Goal: Task Accomplishment & Management: Complete application form

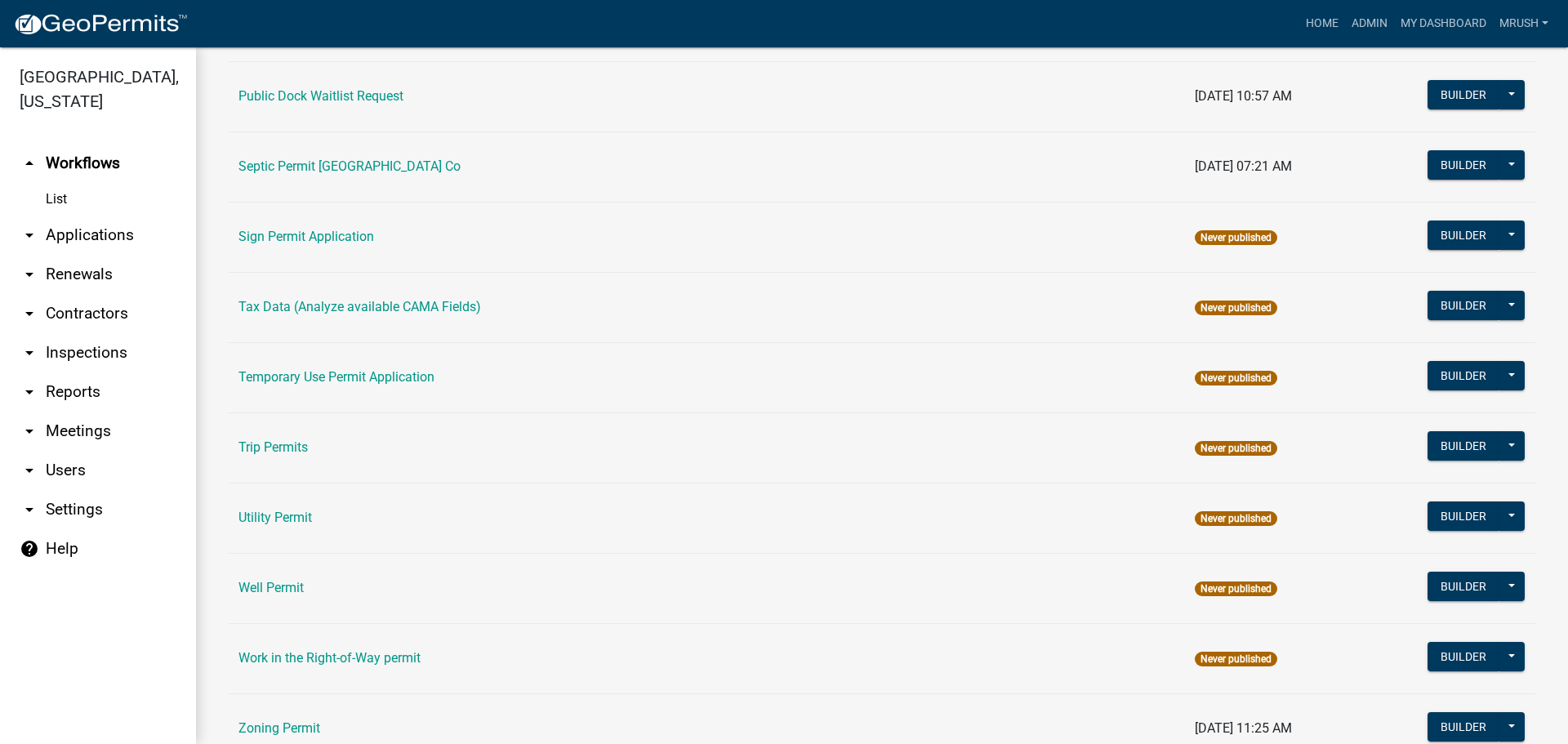
scroll to position [778, 0]
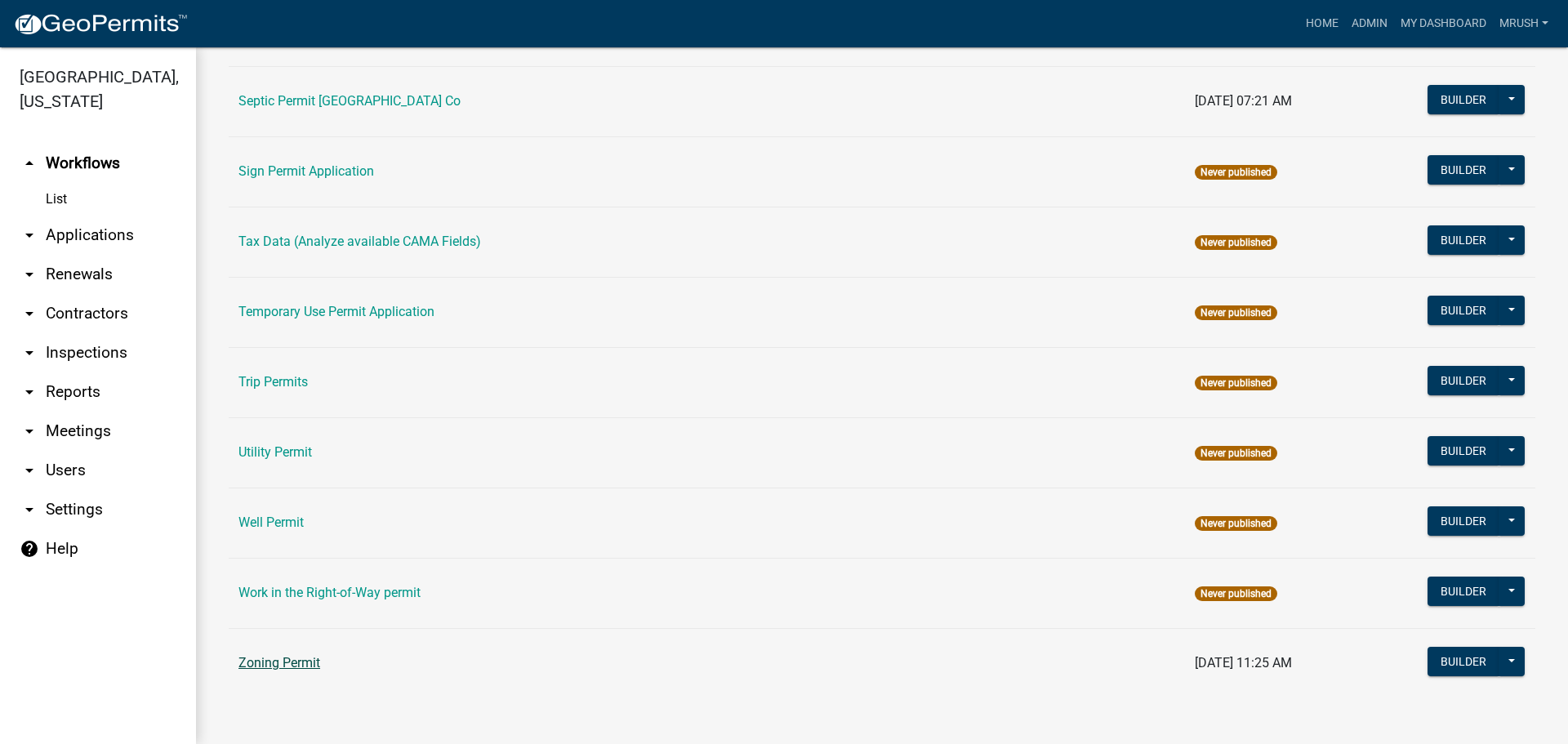
click at [259, 659] on link "Zoning Permit" at bounding box center [279, 662] width 82 height 16
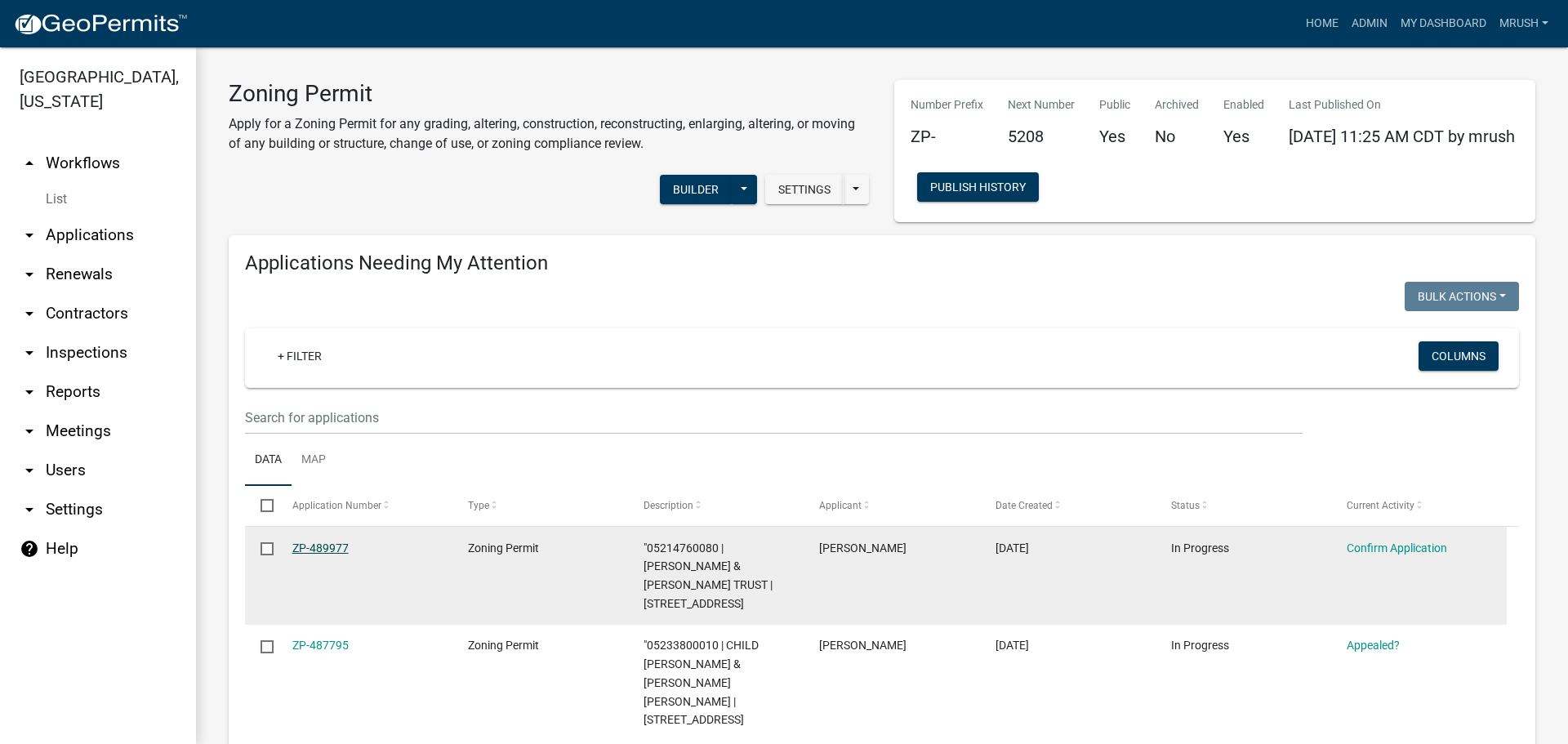
click at [322, 549] on link "ZP-489977" at bounding box center [321, 547] width 57 height 13
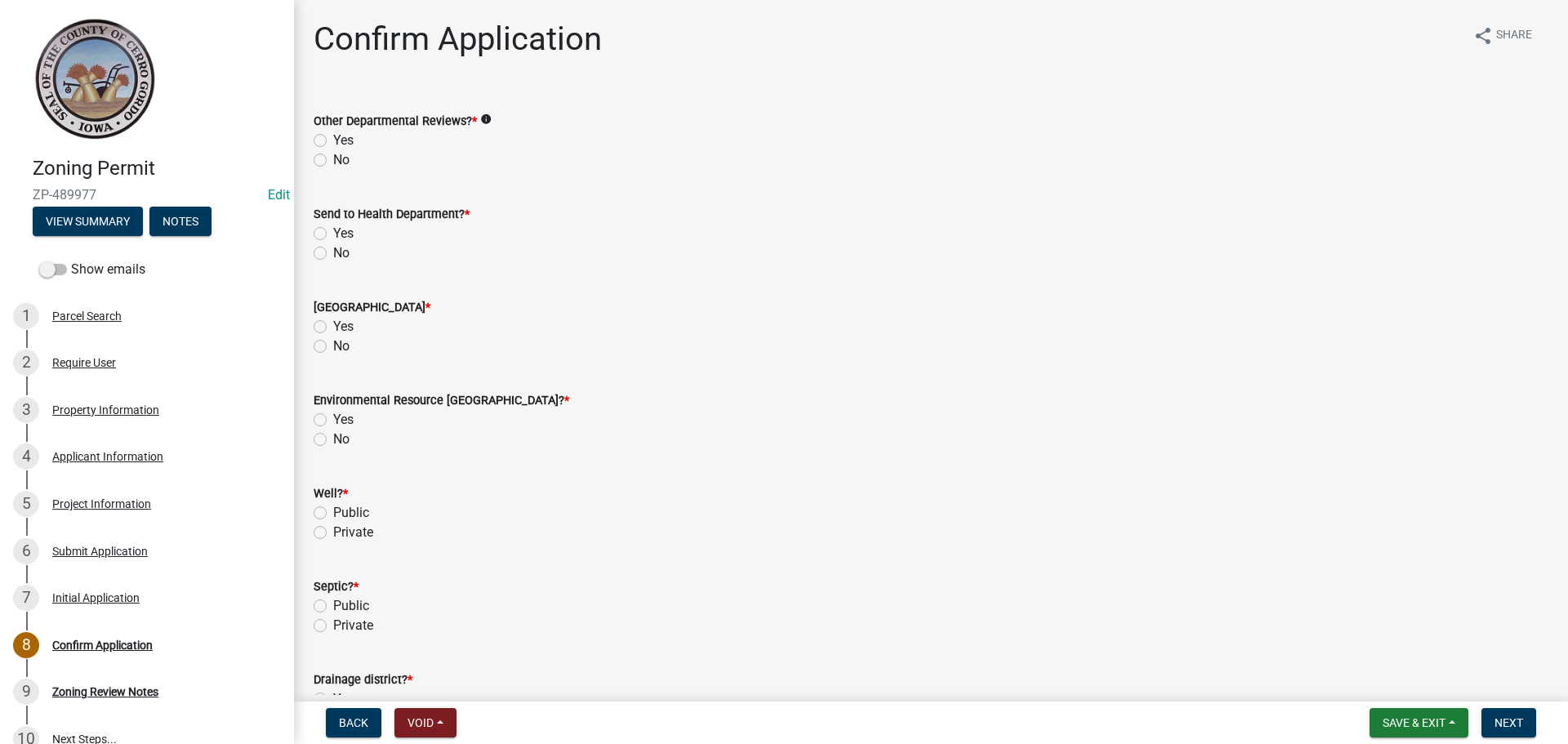
click at [334, 161] on label "No" at bounding box center [342, 160] width 17 height 20
click at [334, 161] on input "No" at bounding box center [339, 155] width 11 height 11
radio input "true"
click at [334, 257] on label "No" at bounding box center [342, 253] width 17 height 20
click at [334, 254] on input "No" at bounding box center [339, 248] width 11 height 11
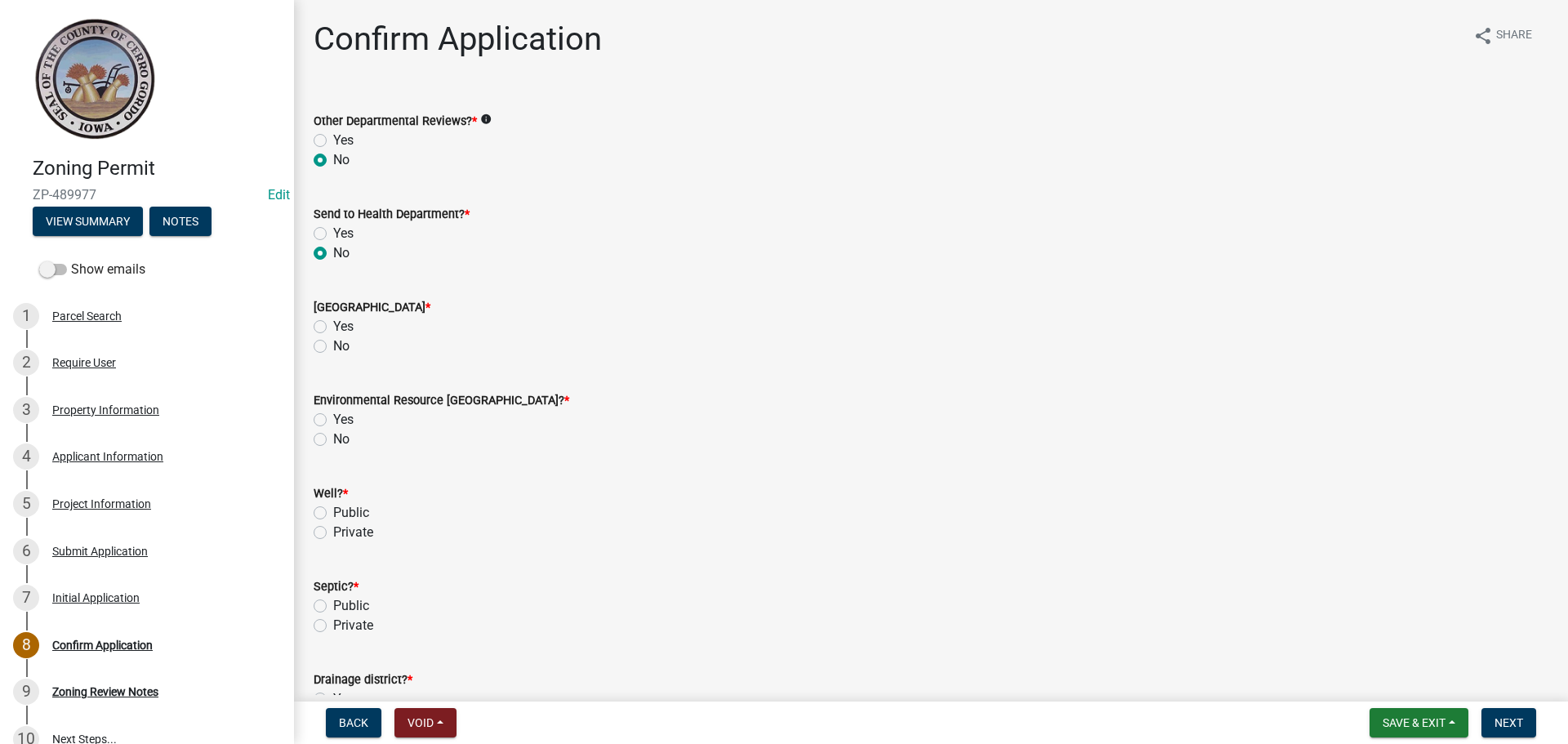
radio input "true"
click at [334, 350] on label "No" at bounding box center [342, 346] width 17 height 20
click at [334, 347] on input "No" at bounding box center [339, 341] width 11 height 11
radio input "true"
click at [334, 436] on label "No" at bounding box center [342, 439] width 17 height 20
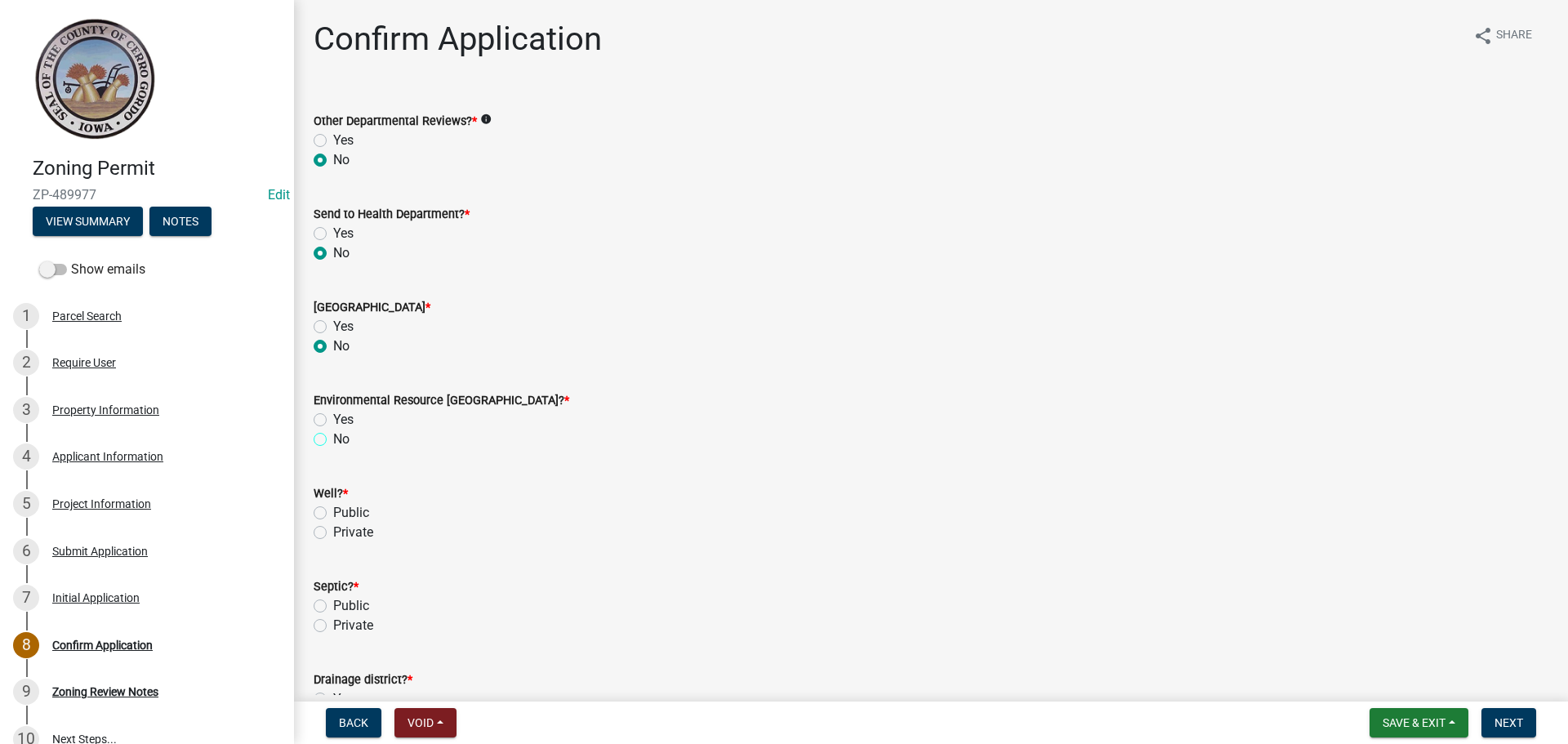
click at [334, 436] on input "No" at bounding box center [339, 434] width 11 height 11
radio input "true"
click at [334, 531] on label "Private" at bounding box center [353, 532] width 40 height 20
click at [334, 531] on input "Private" at bounding box center [339, 528] width 11 height 11
radio input "true"
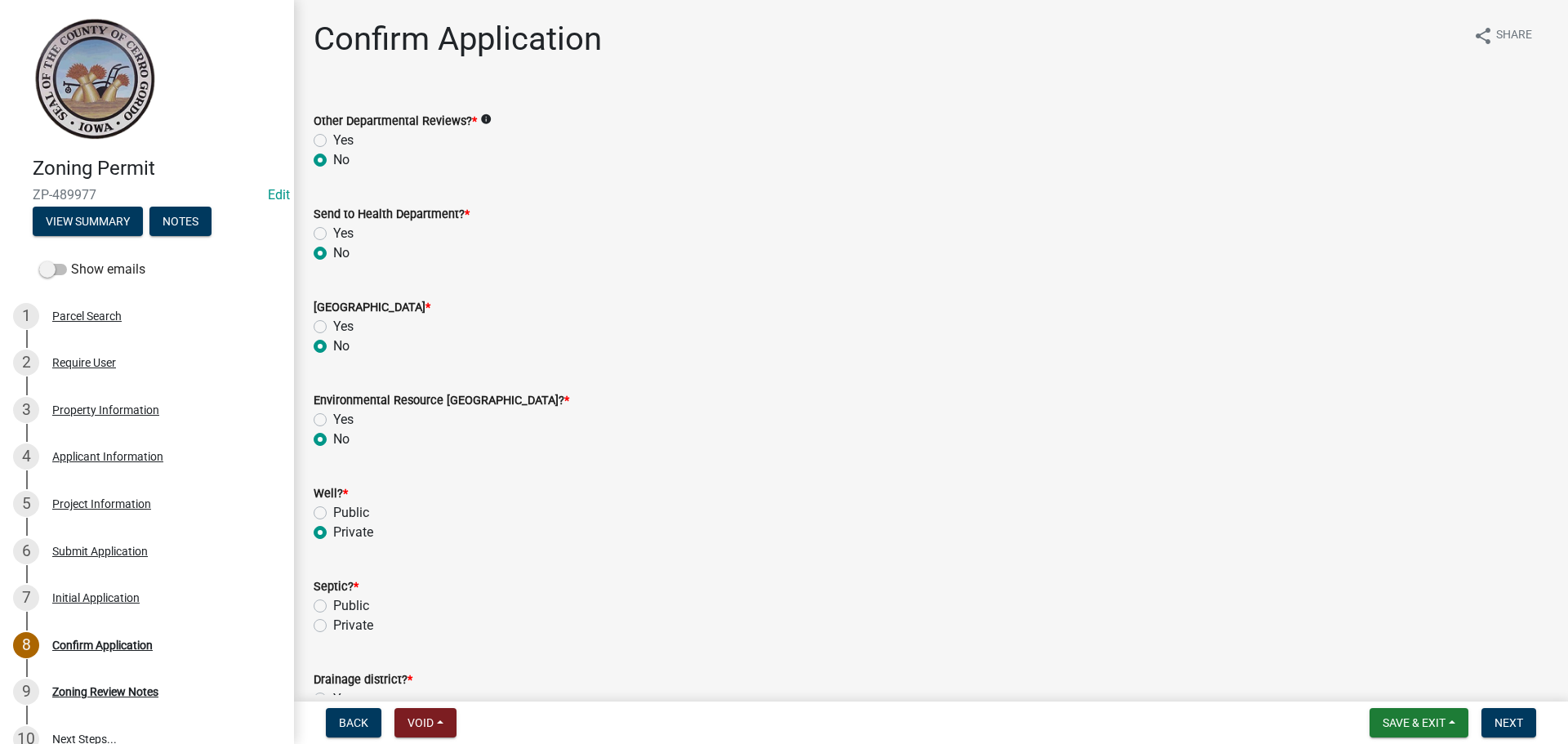
click at [334, 604] on label "Public" at bounding box center [351, 606] width 36 height 20
click at [334, 604] on input "Public" at bounding box center [339, 601] width 11 height 11
radio input "true"
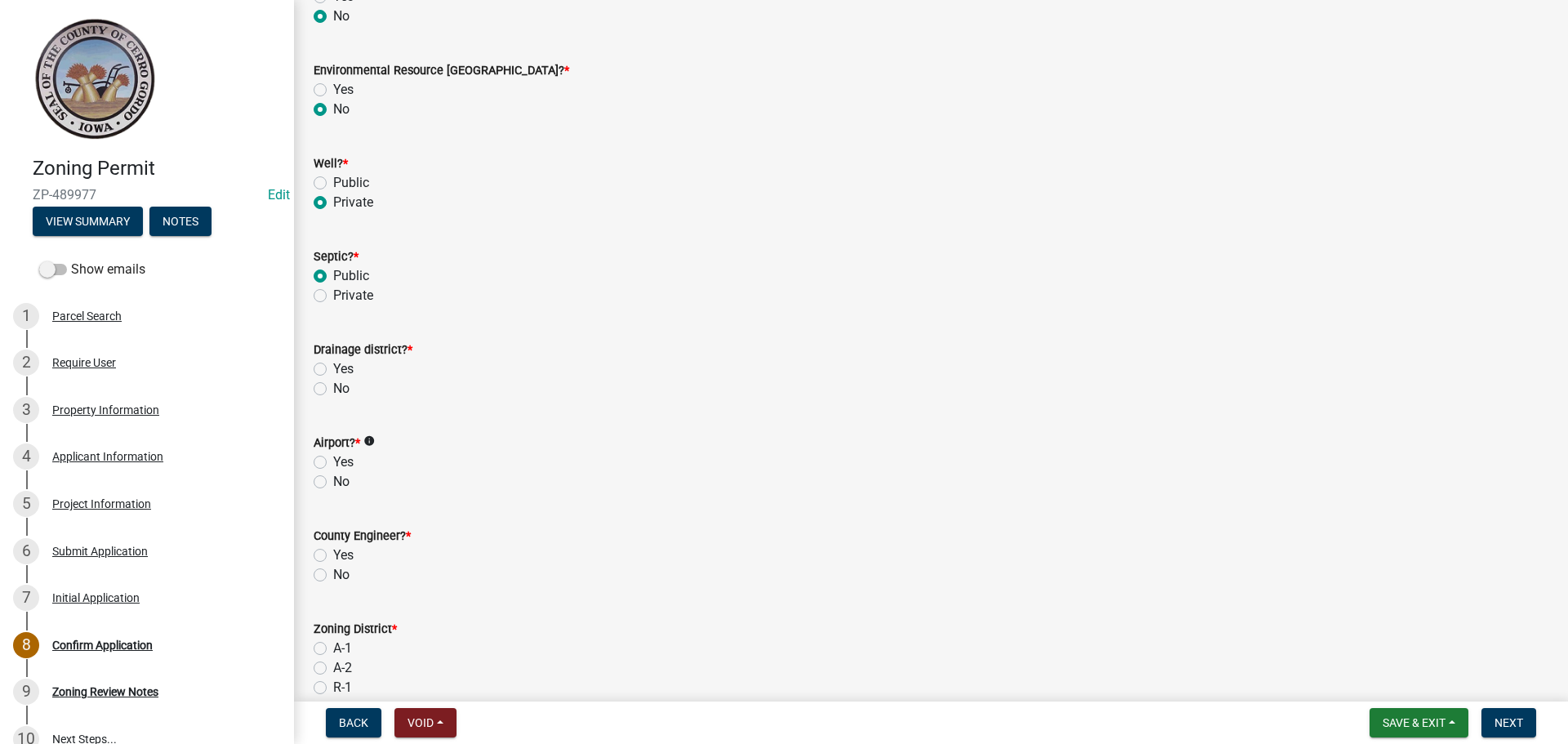
scroll to position [603, 0]
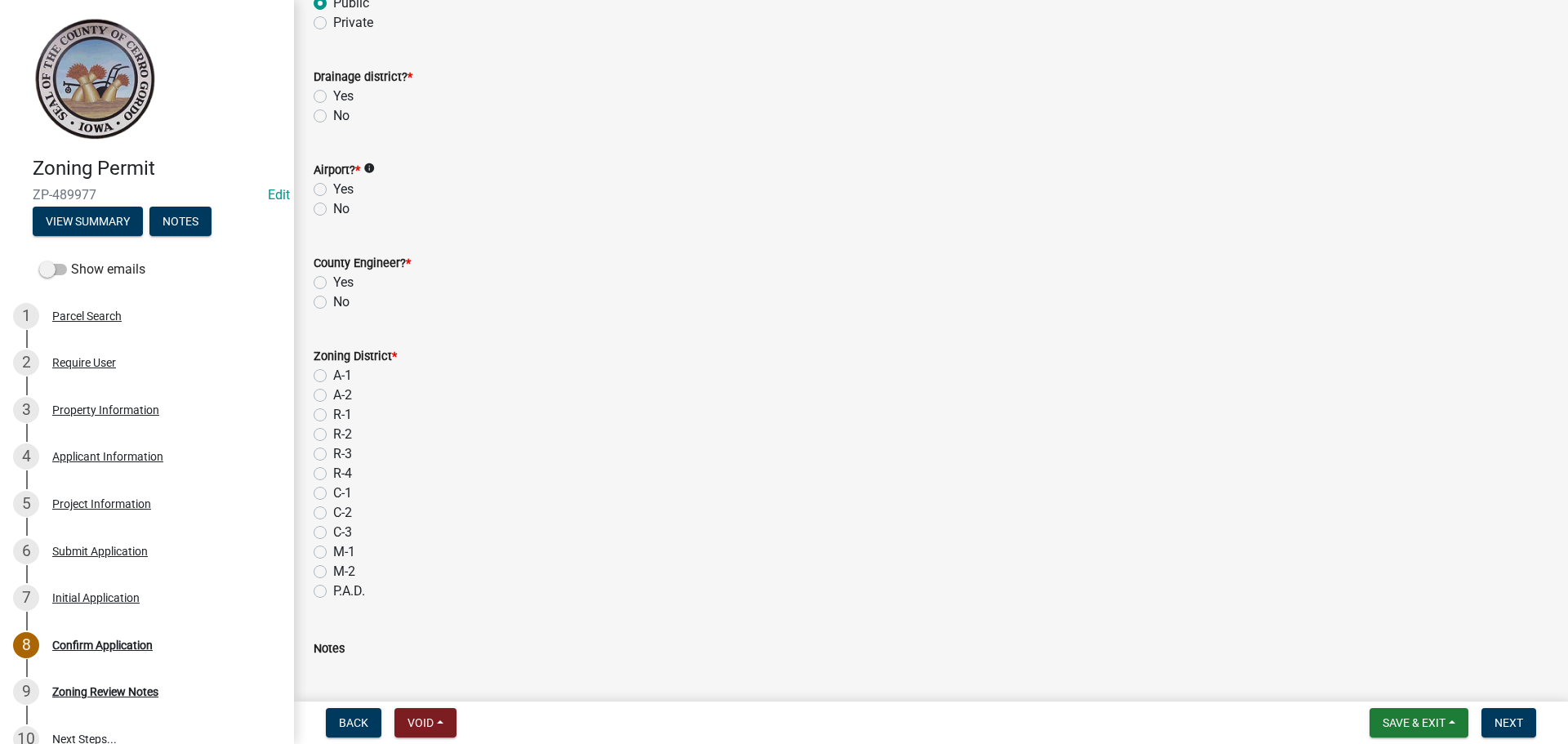
click at [334, 116] on label "No" at bounding box center [342, 116] width 17 height 20
click at [334, 116] on input "No" at bounding box center [339, 111] width 11 height 11
radio input "true"
click at [334, 213] on label "No" at bounding box center [342, 209] width 17 height 20
click at [334, 210] on input "No" at bounding box center [339, 204] width 11 height 11
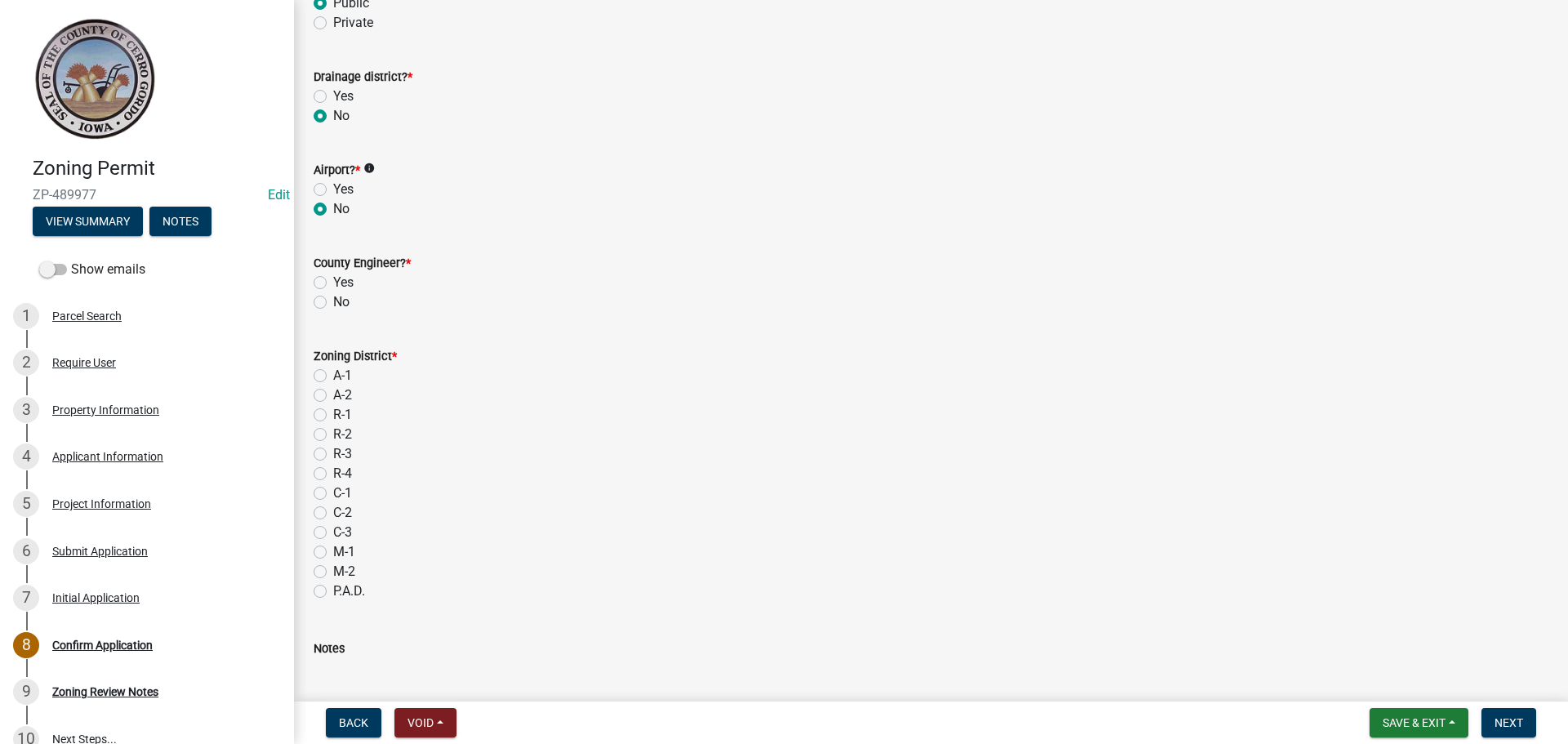
radio input "true"
click at [334, 299] on label "No" at bounding box center [342, 302] width 17 height 20
click at [334, 299] on input "No" at bounding box center [339, 297] width 11 height 11
radio input "true"
click at [334, 453] on label "R-3" at bounding box center [342, 453] width 19 height 20
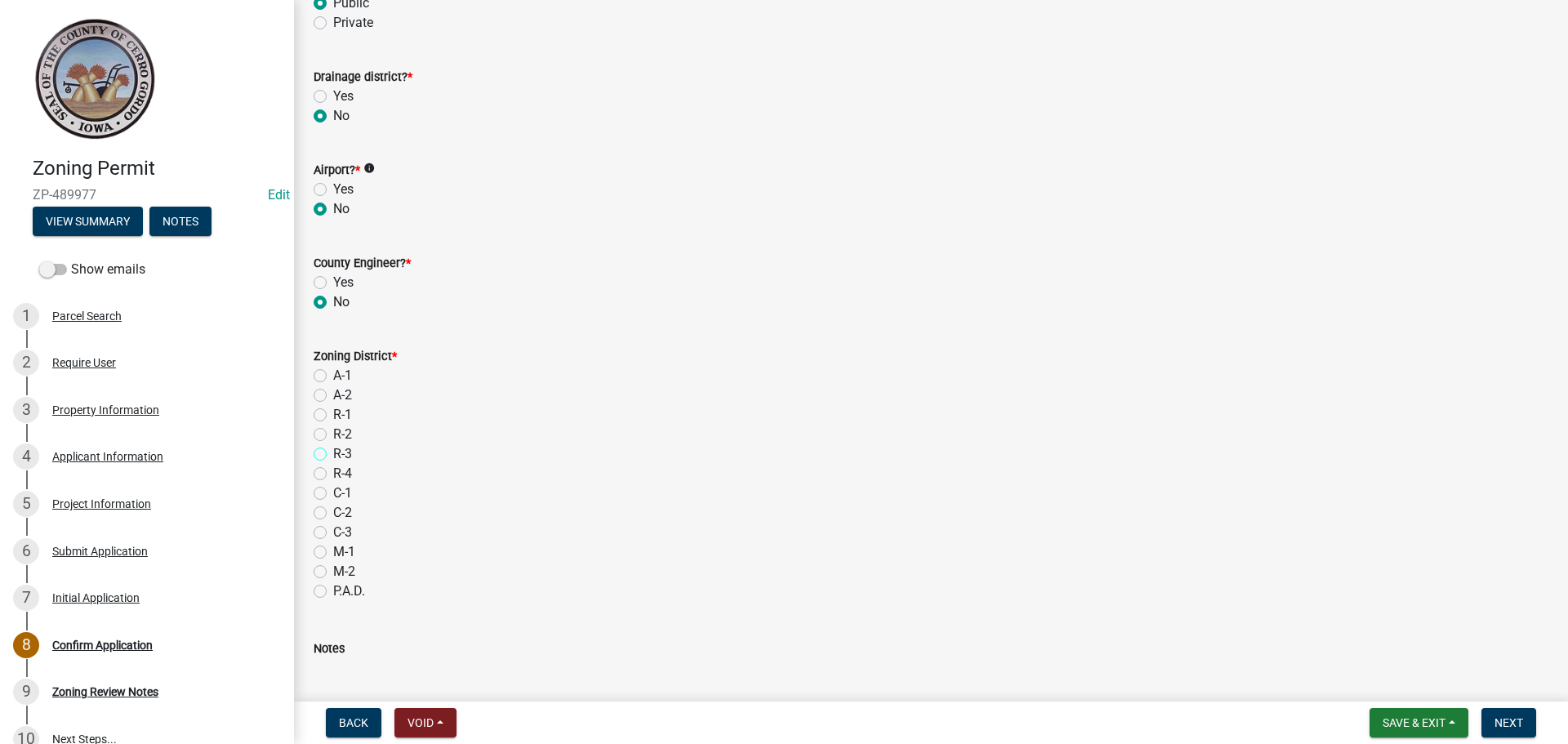
click at [334, 453] on input "R-3" at bounding box center [339, 449] width 11 height 11
radio input "true"
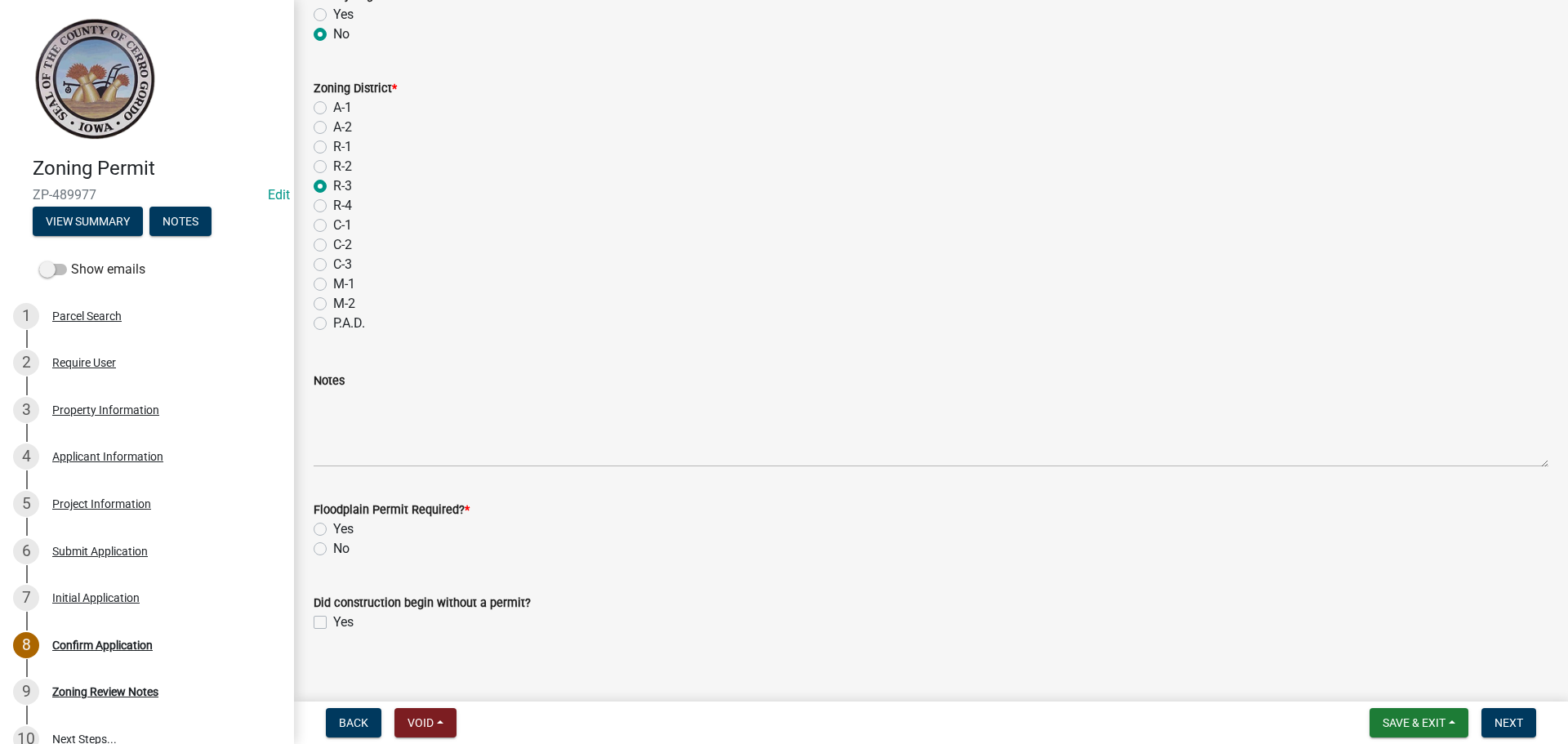
scroll to position [885, 0]
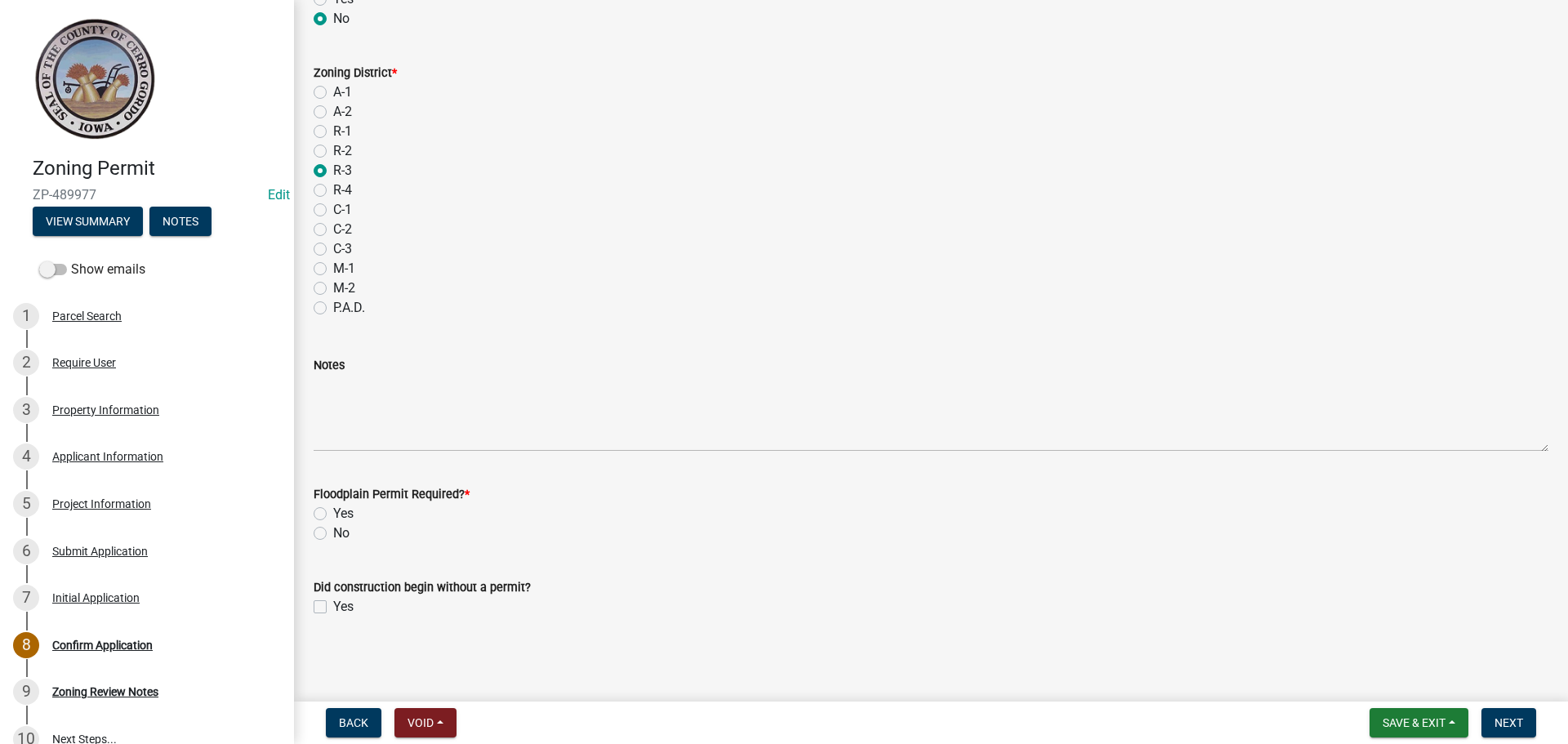
click at [334, 533] on label "No" at bounding box center [342, 533] width 17 height 20
click at [334, 533] on input "No" at bounding box center [339, 529] width 11 height 11
radio input "true"
click at [1508, 720] on span "Next" at bounding box center [1508, 722] width 28 height 13
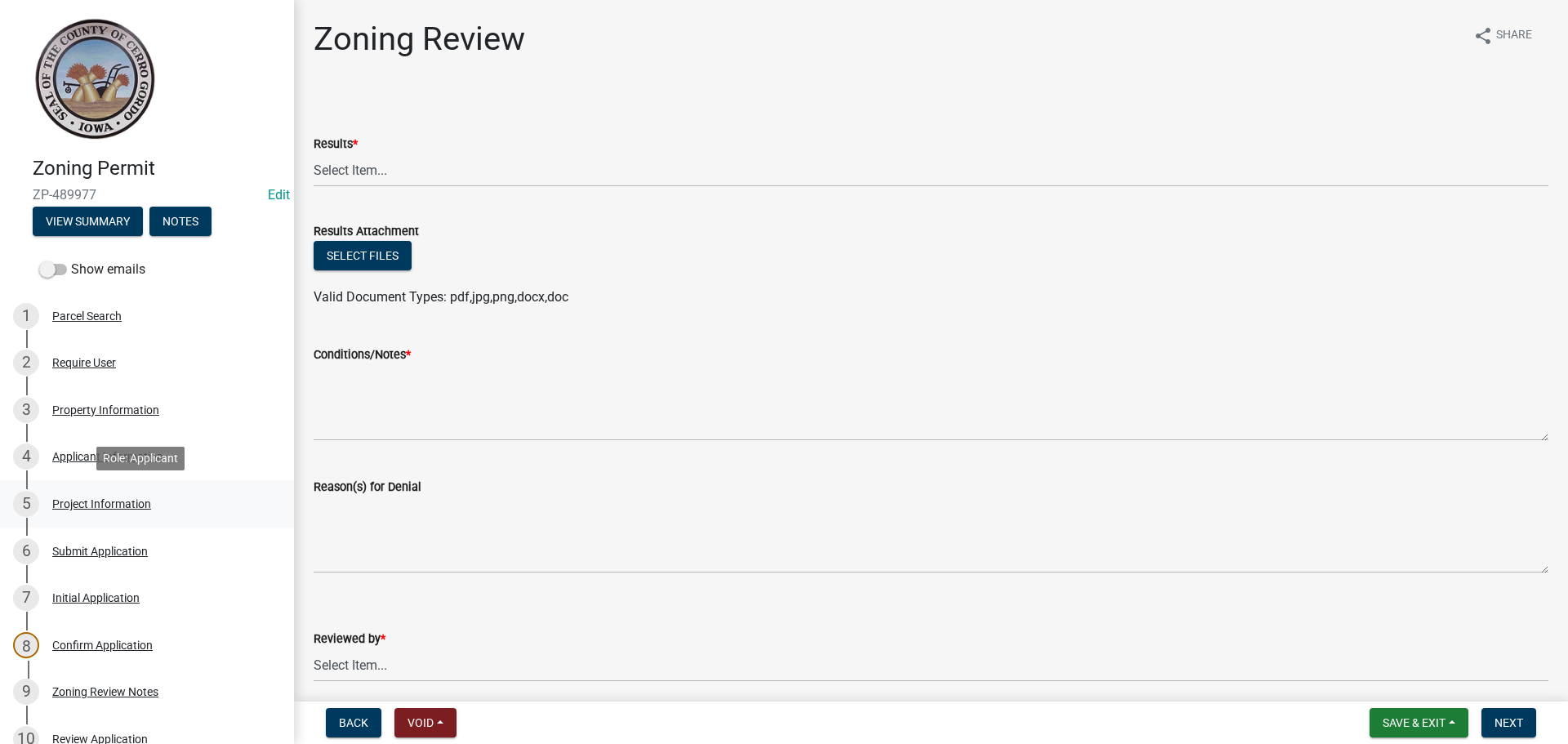
click at [70, 500] on div "Project Information" at bounding box center [101, 504] width 99 height 12
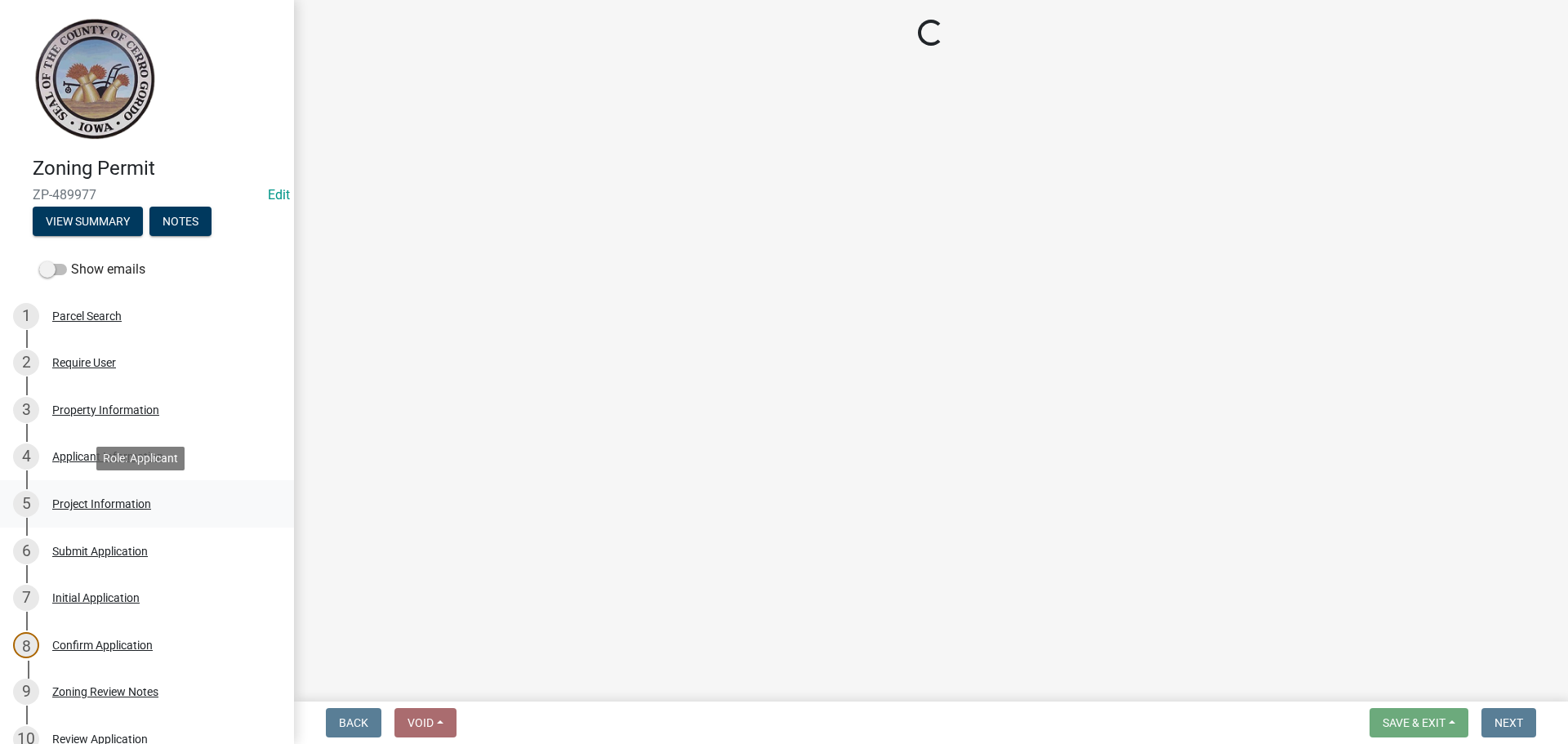
select select "c33da19a-5b3e-4f51-a669-d4d436de7689"
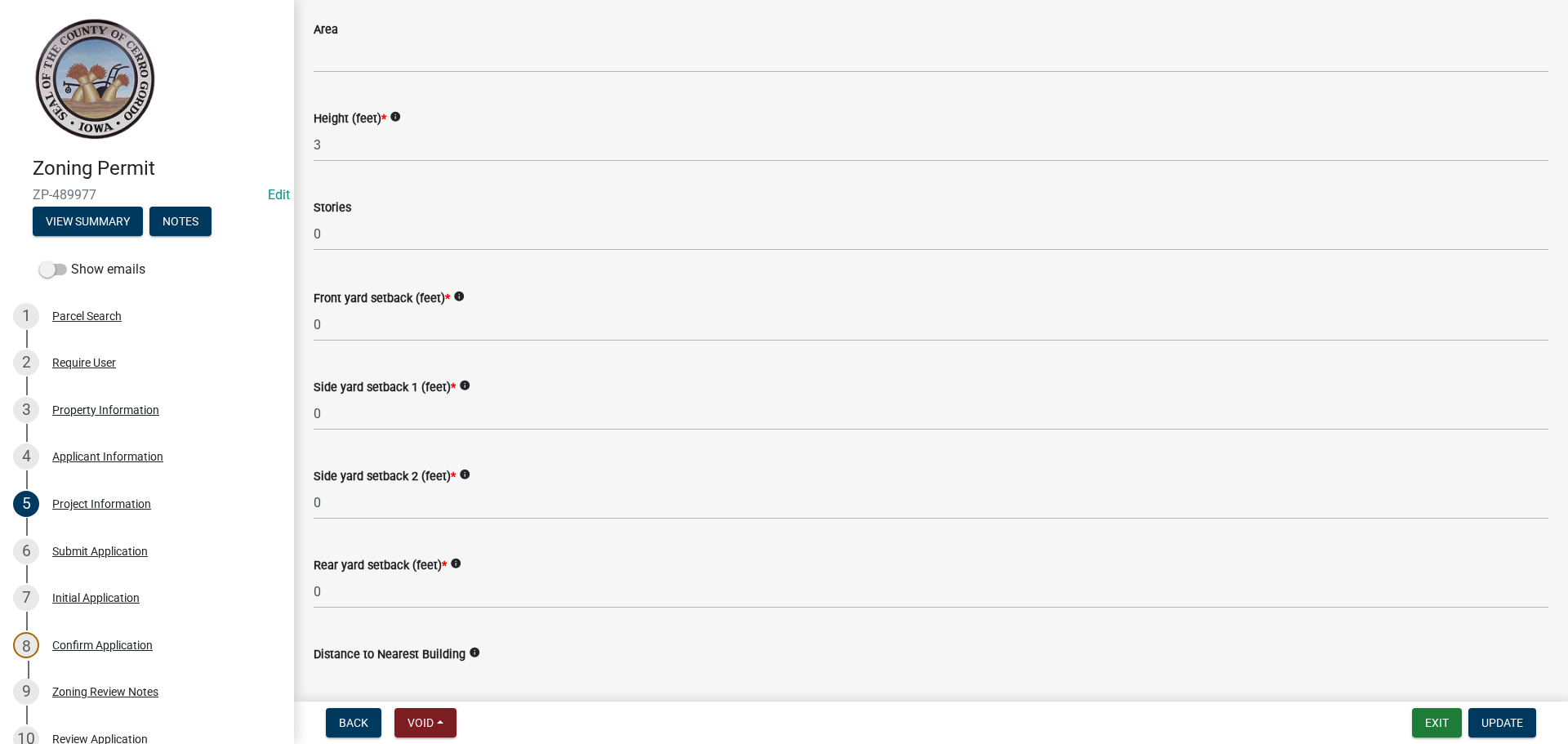
scroll to position [1402, 0]
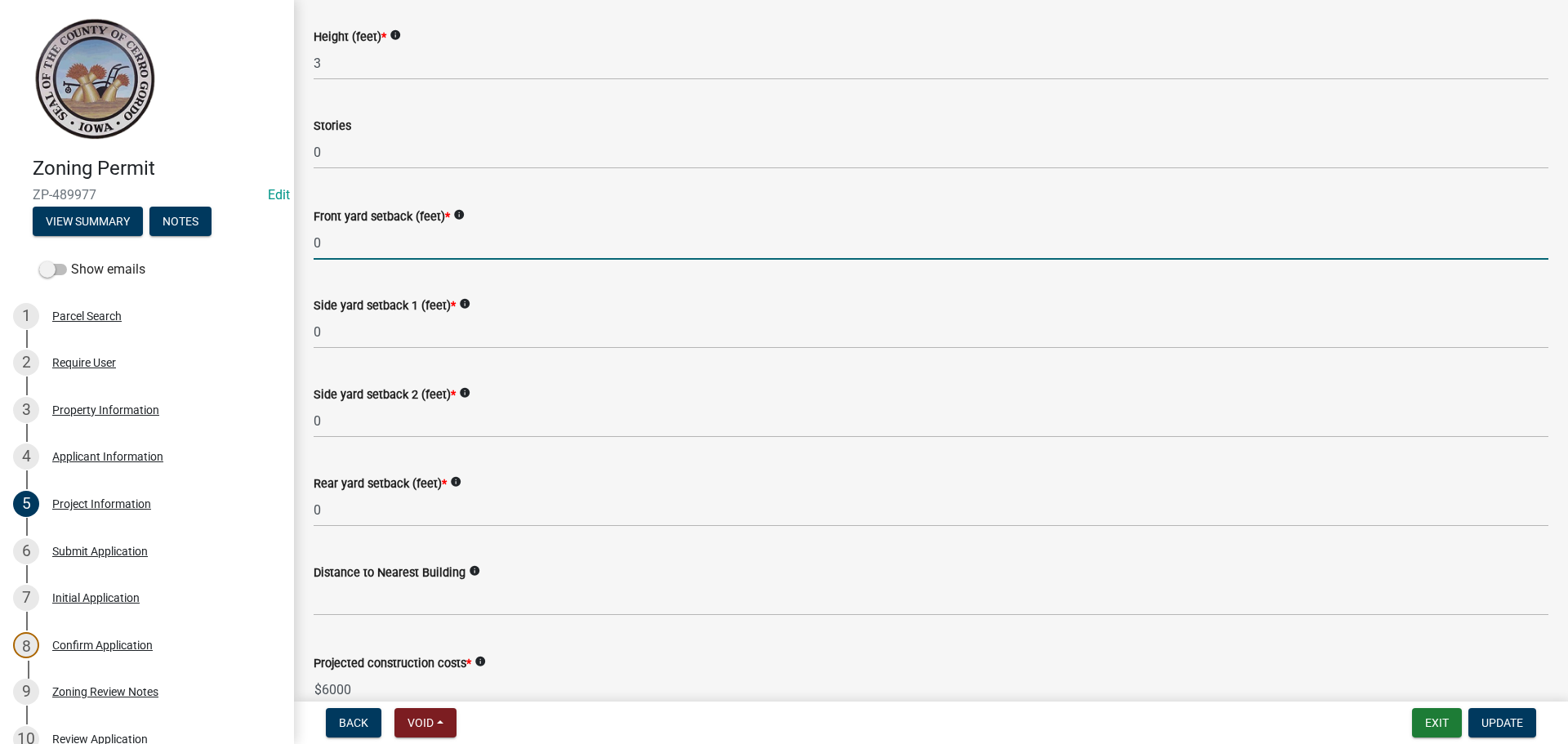
click at [323, 242] on input "0" at bounding box center [931, 243] width 1235 height 33
type input "legal"
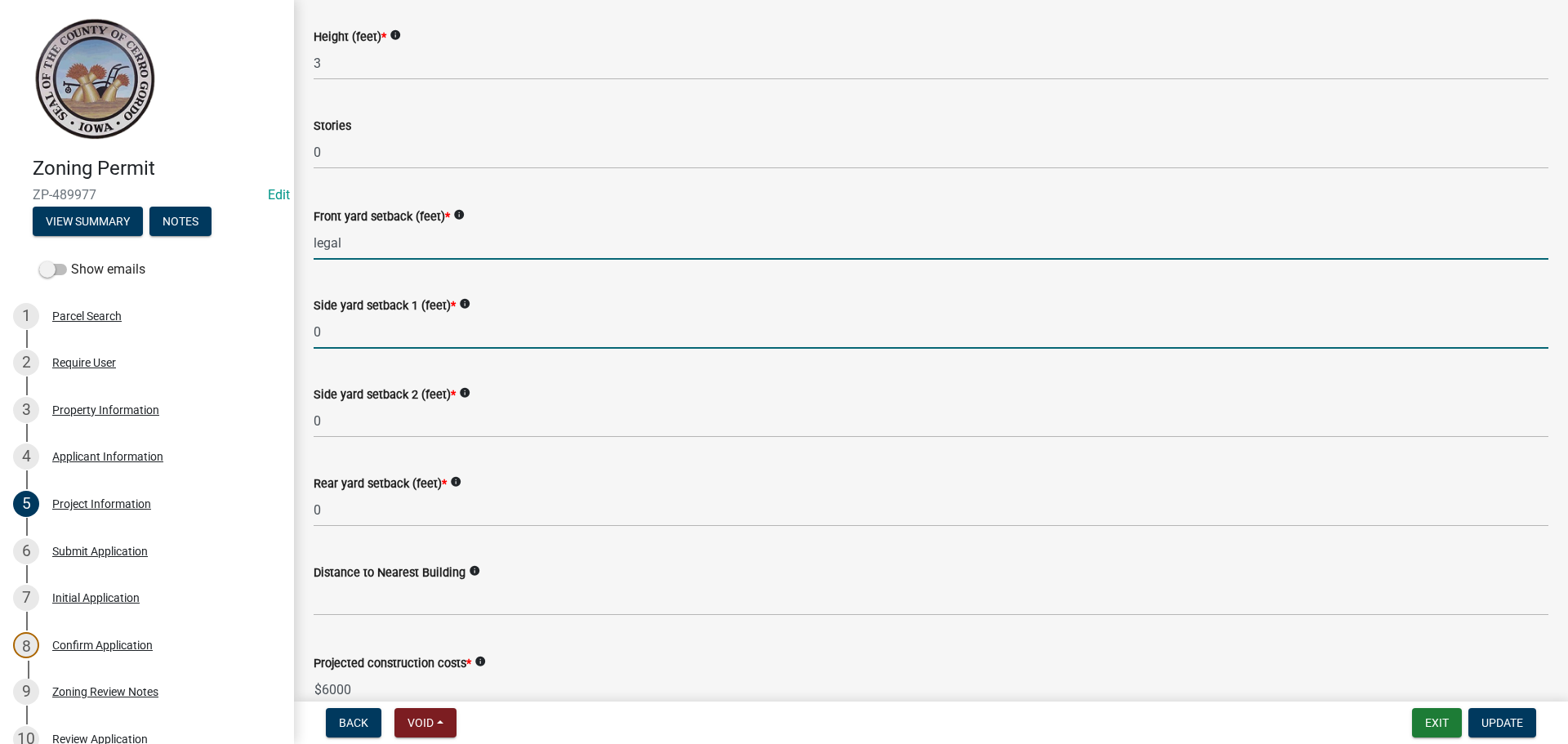
click at [321, 332] on input "0" at bounding box center [931, 332] width 1235 height 33
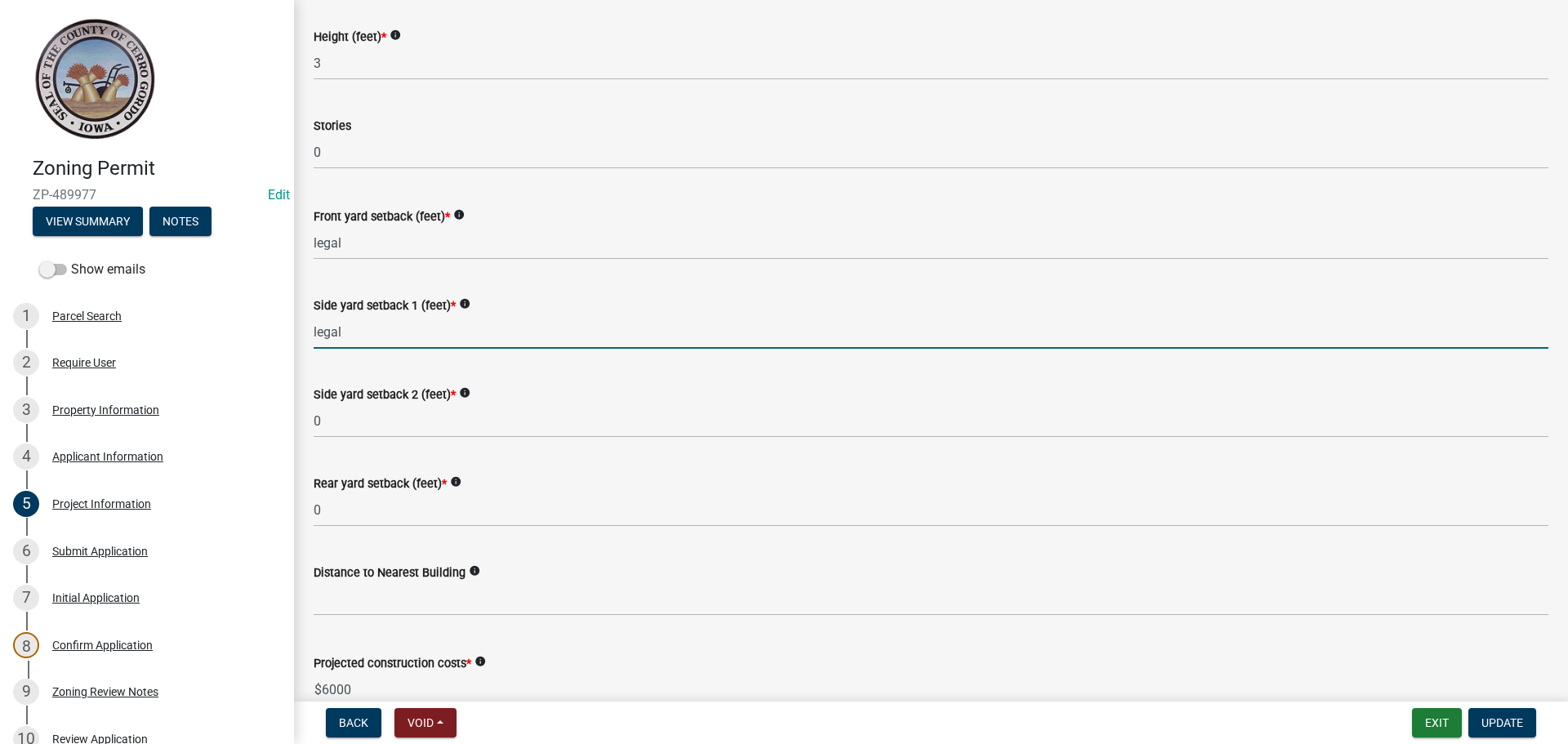
type input "legal"
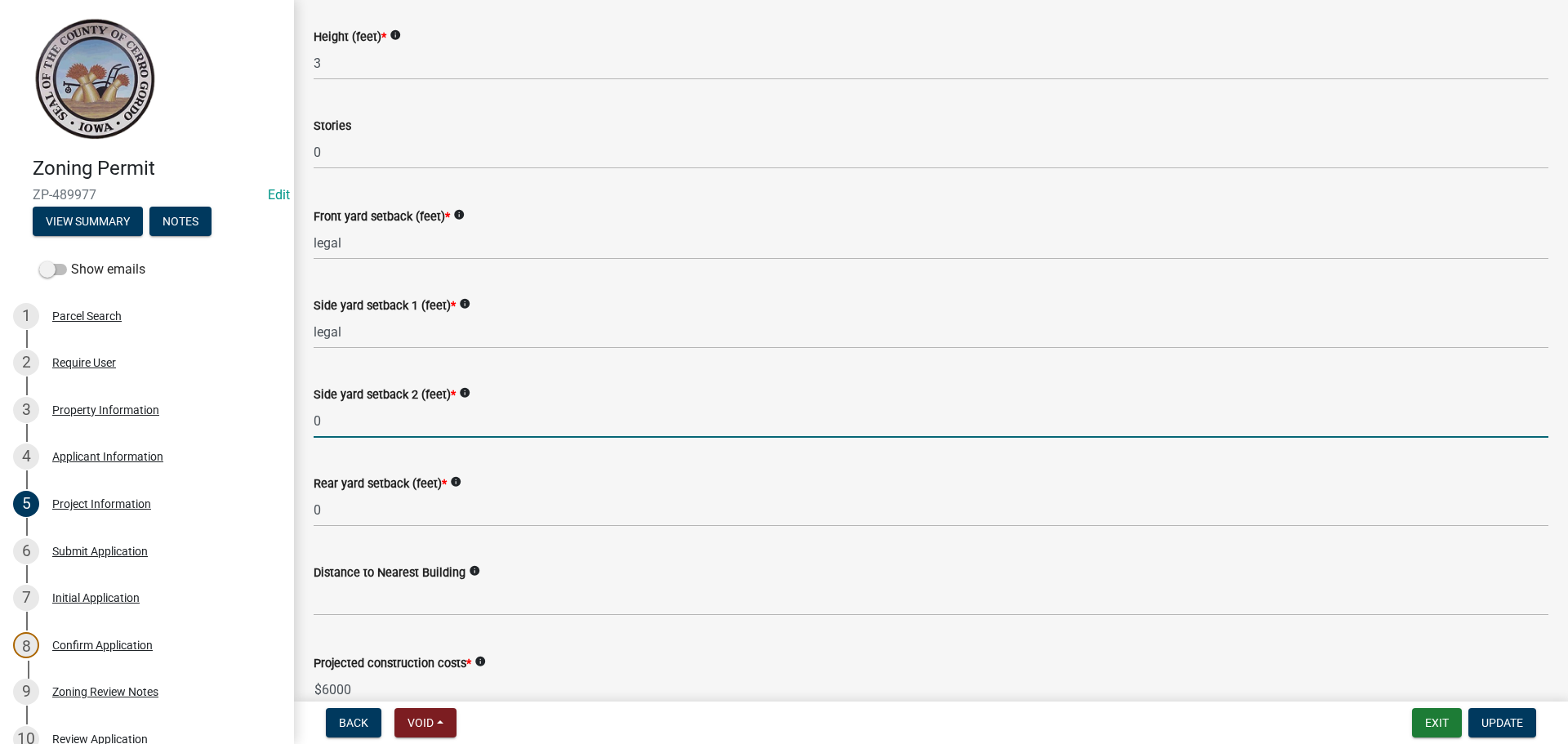
click at [324, 425] on input "0" at bounding box center [931, 420] width 1235 height 33
type input "6"
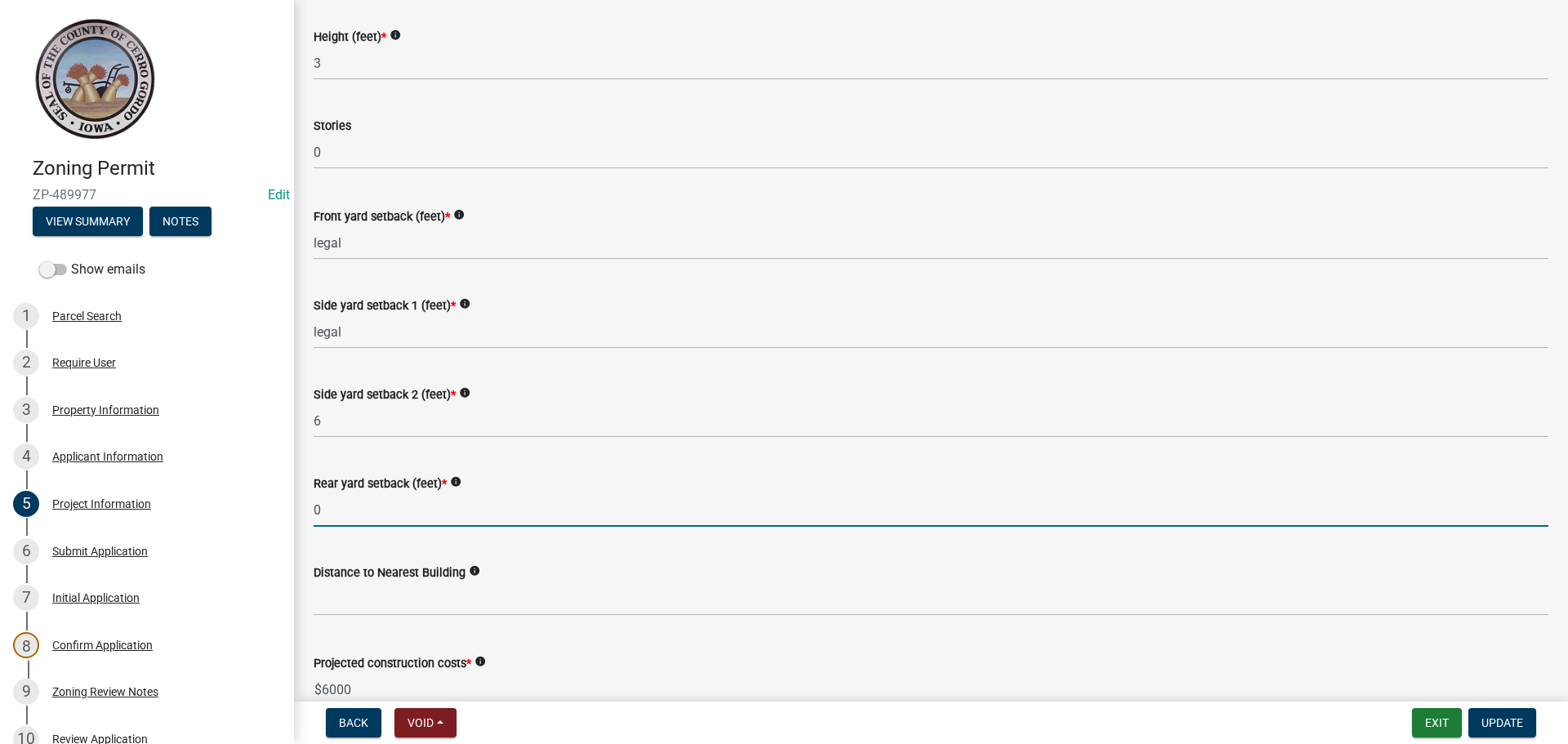
click at [331, 509] on input "0" at bounding box center [931, 510] width 1235 height 33
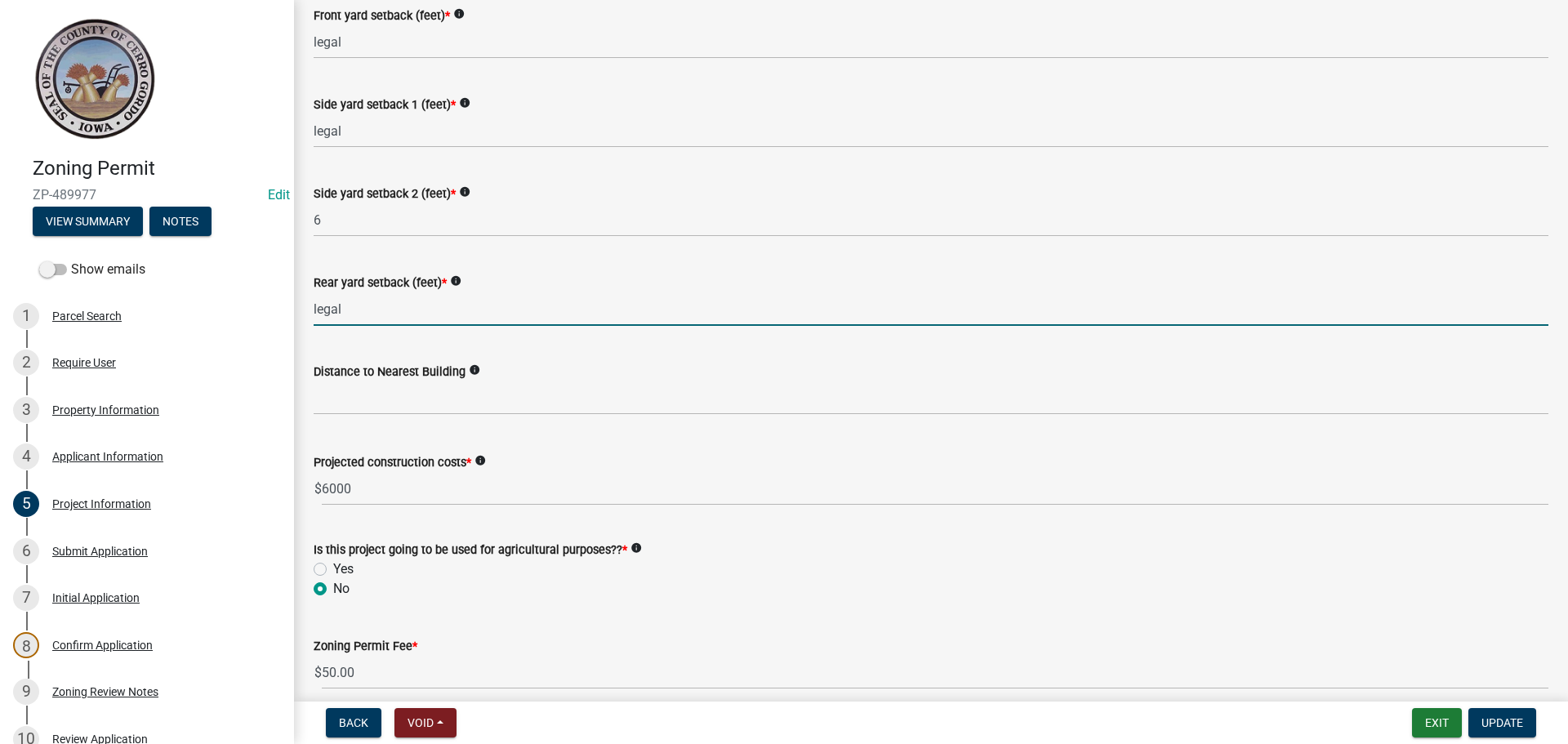
scroll to position [1676, 0]
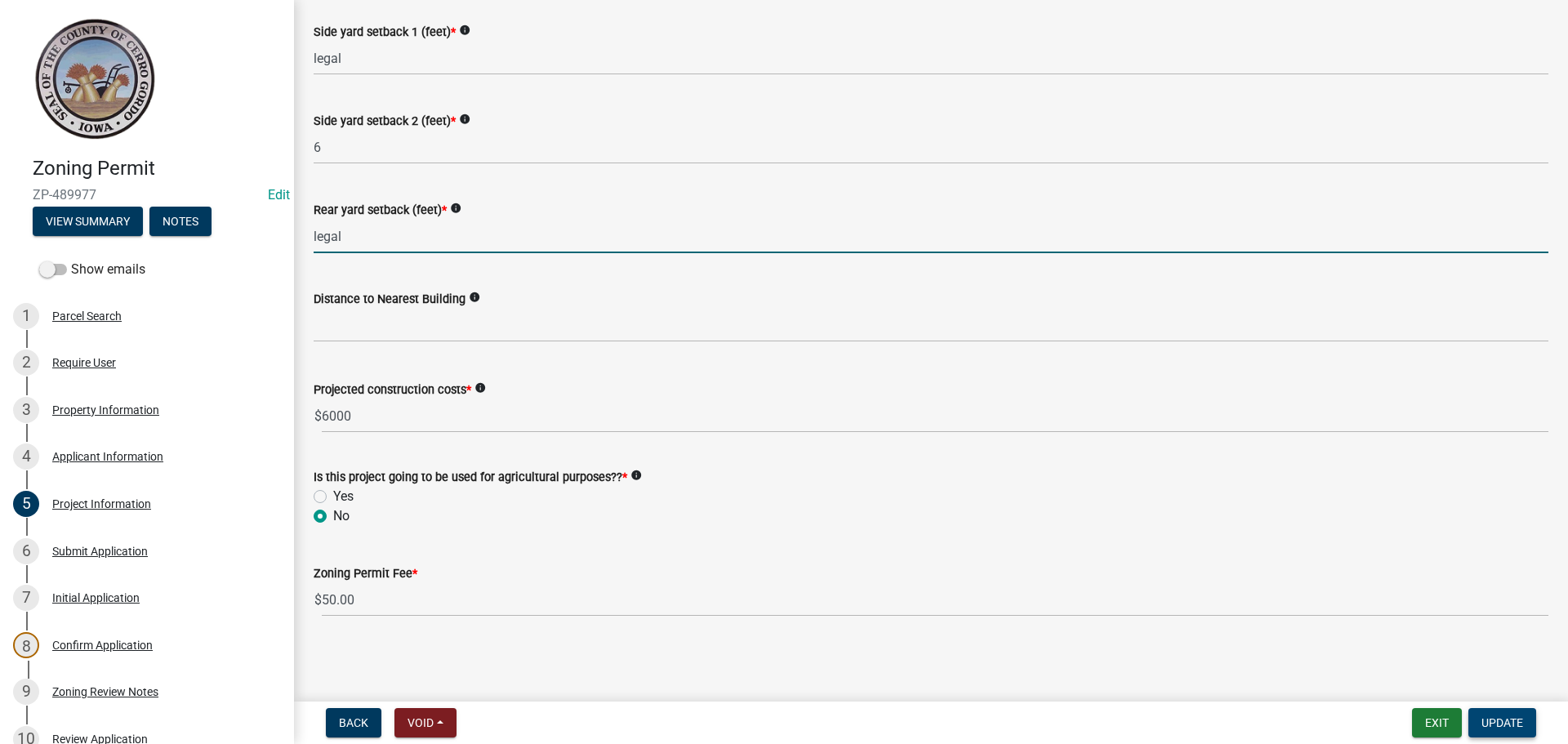
type input "legal"
click at [1498, 722] on span "Update" at bounding box center [1503, 722] width 42 height 13
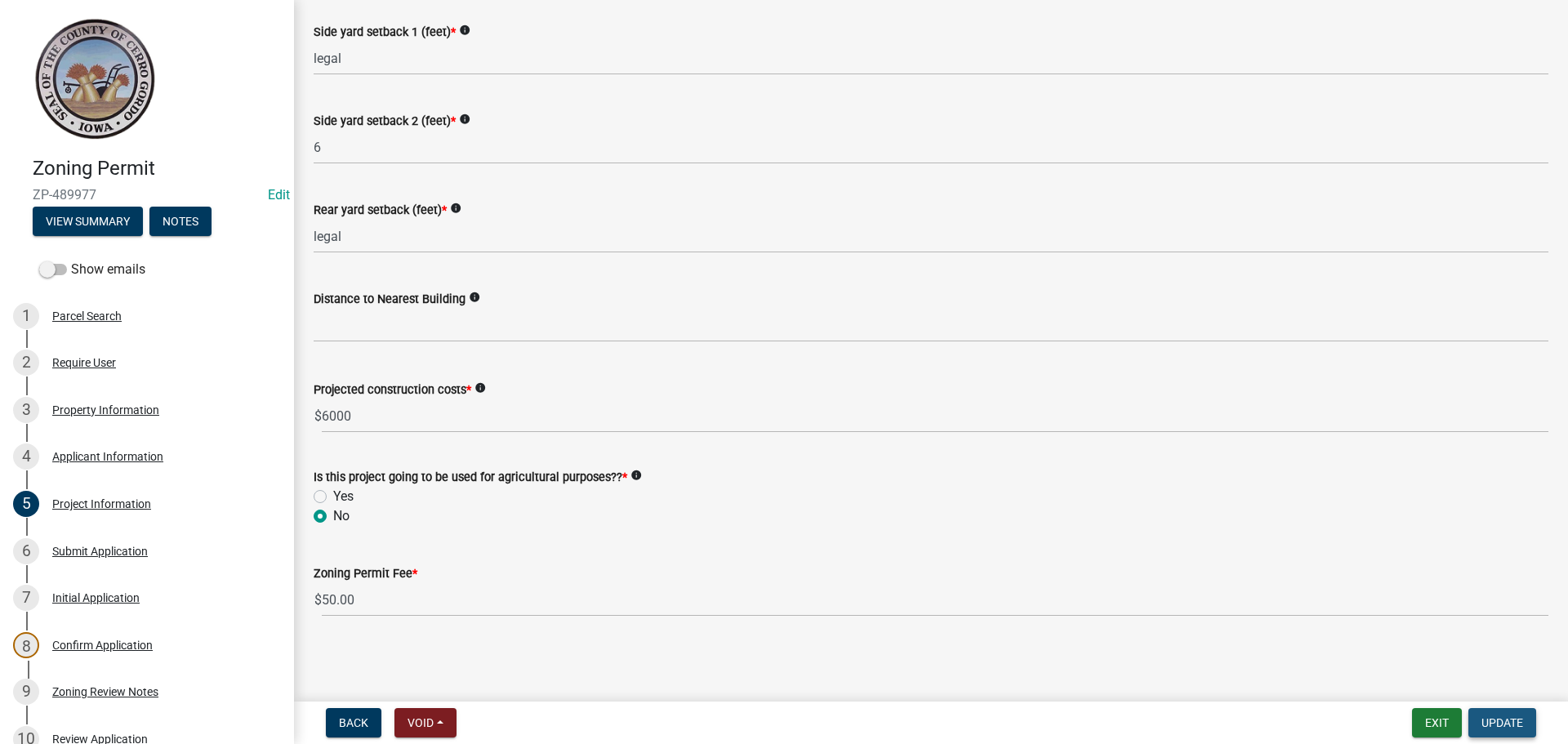
scroll to position [0, 0]
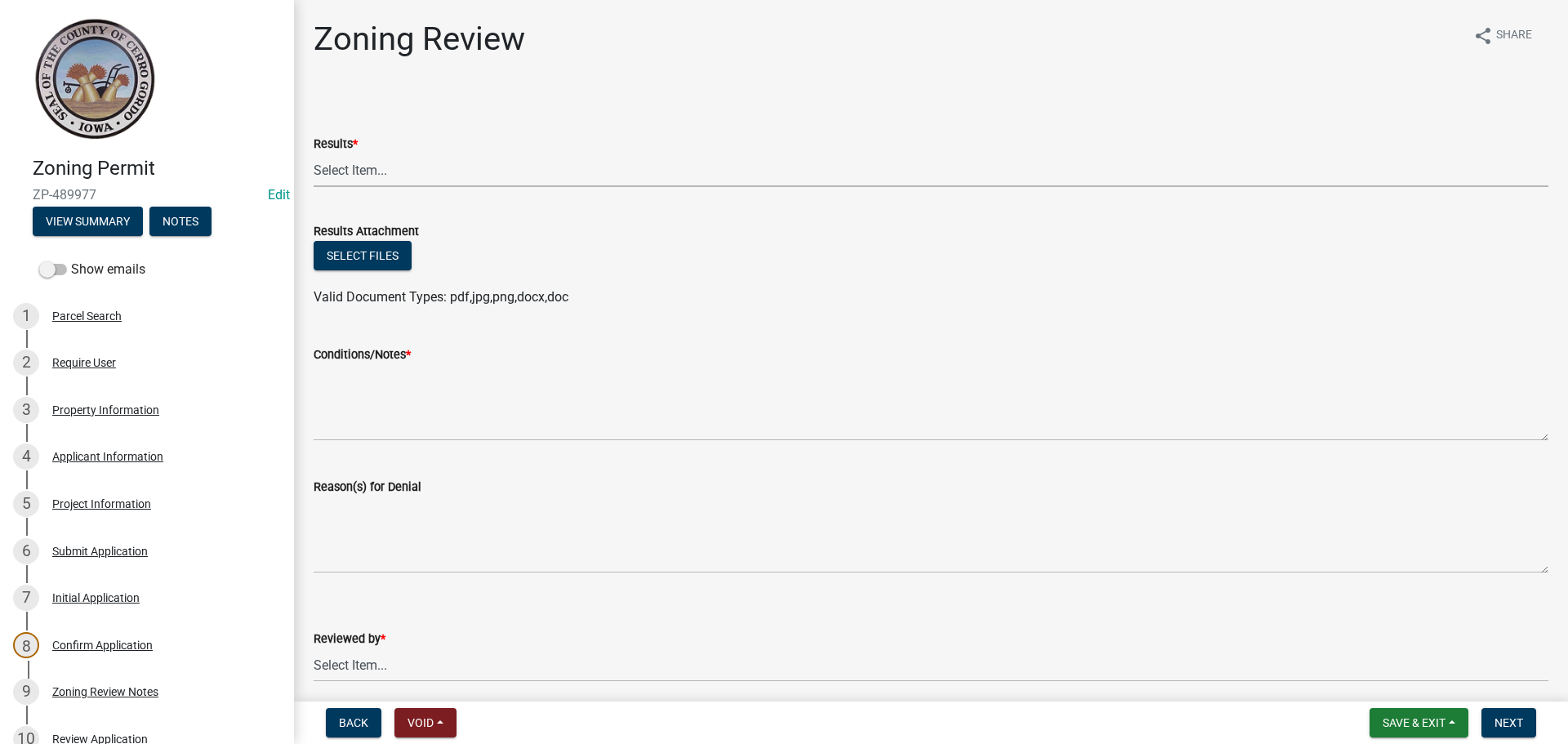
click at [353, 169] on select "Select Item... Approved Denied Agricultural Exemption Need further information …" at bounding box center [931, 170] width 1235 height 33
click at [313, 153] on select "Select Item... Approved Denied Agricultural Exemption Need further information …" at bounding box center [931, 170] width 1235 height 33
select select "fc80a94f-45c9-4365-ab2a-89f73cc1349d"
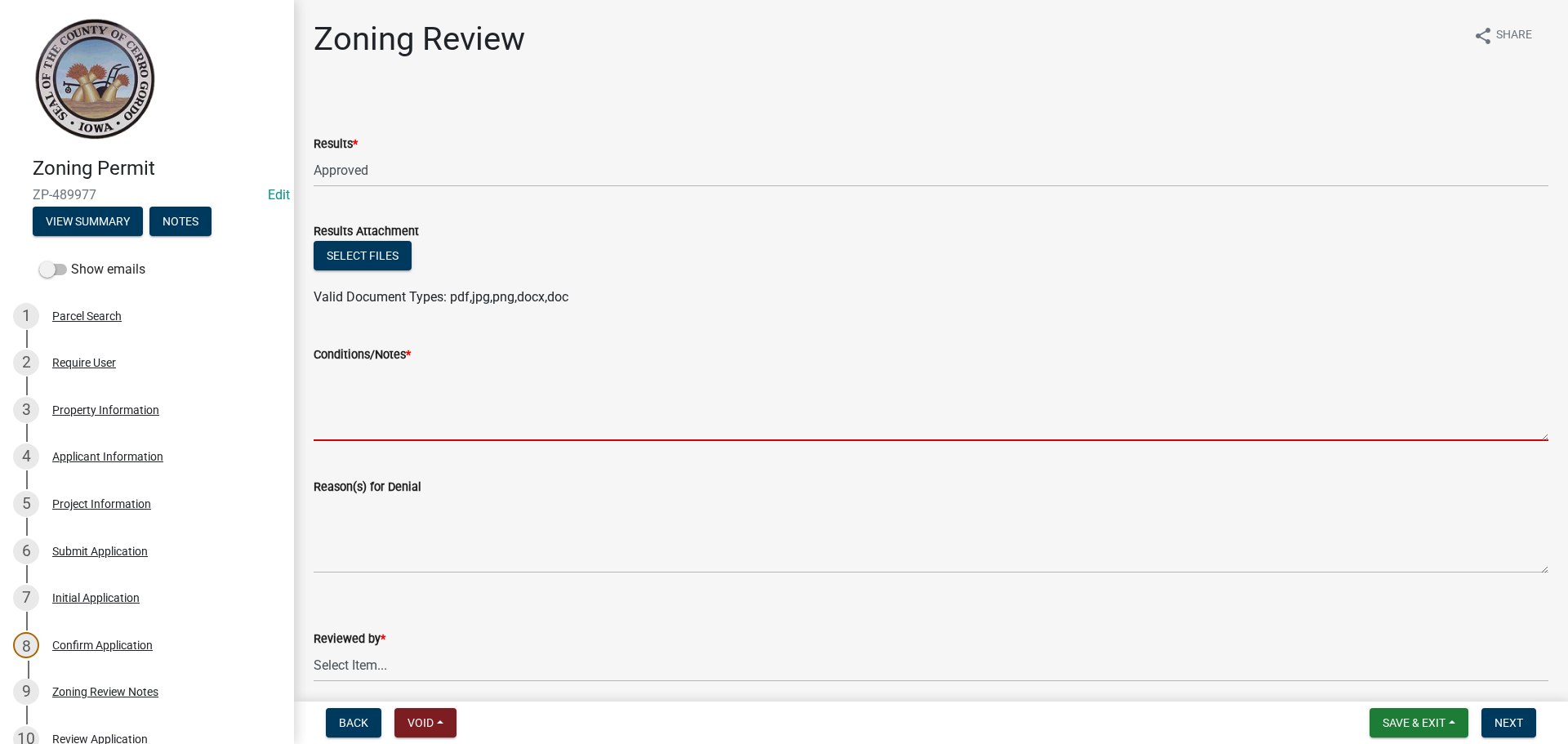
click at [362, 388] on textarea "Conditions/Notes *" at bounding box center [931, 402] width 1235 height 77
paste textarea "All requirements of the R-3 Single Family Residential District and general requ…"
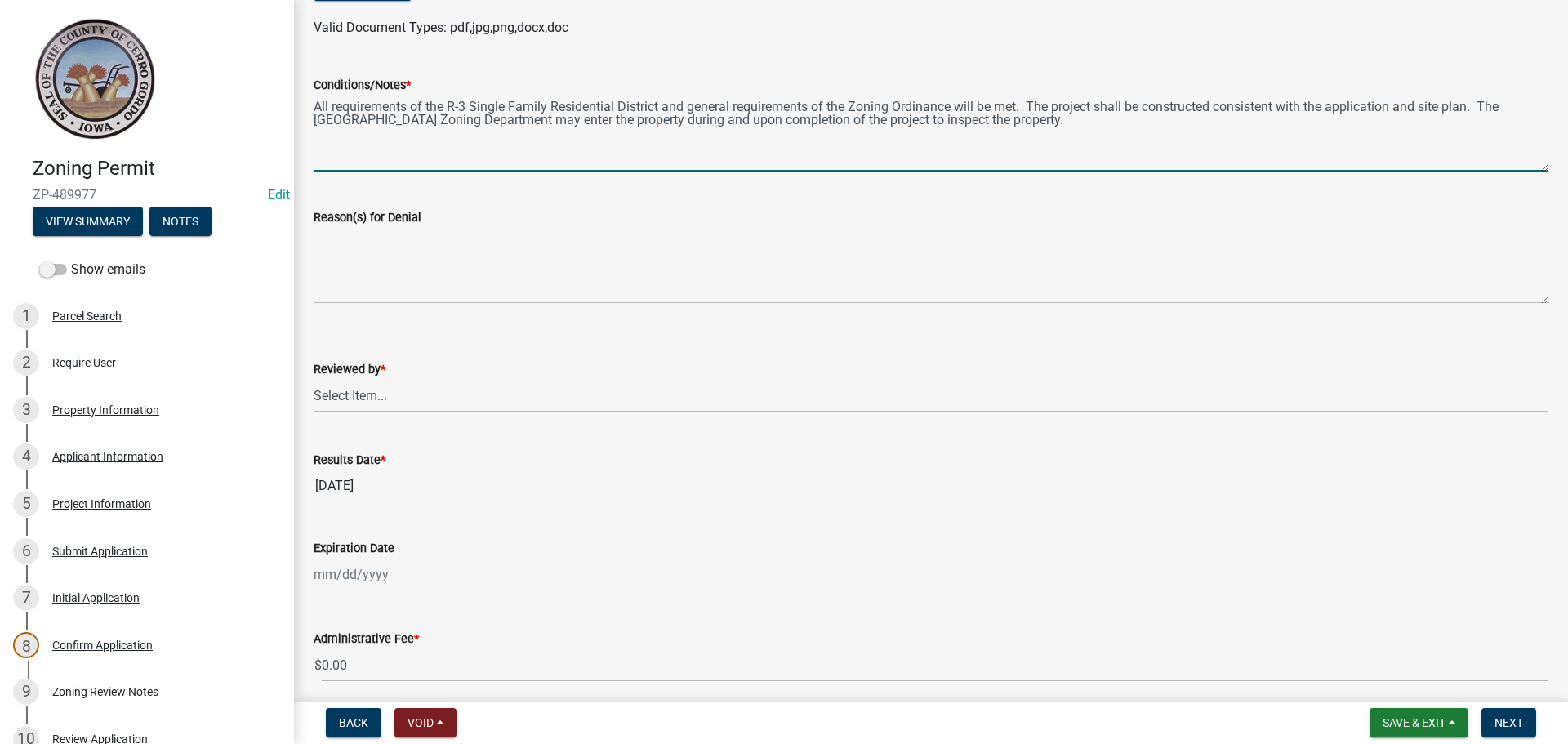
scroll to position [283, 0]
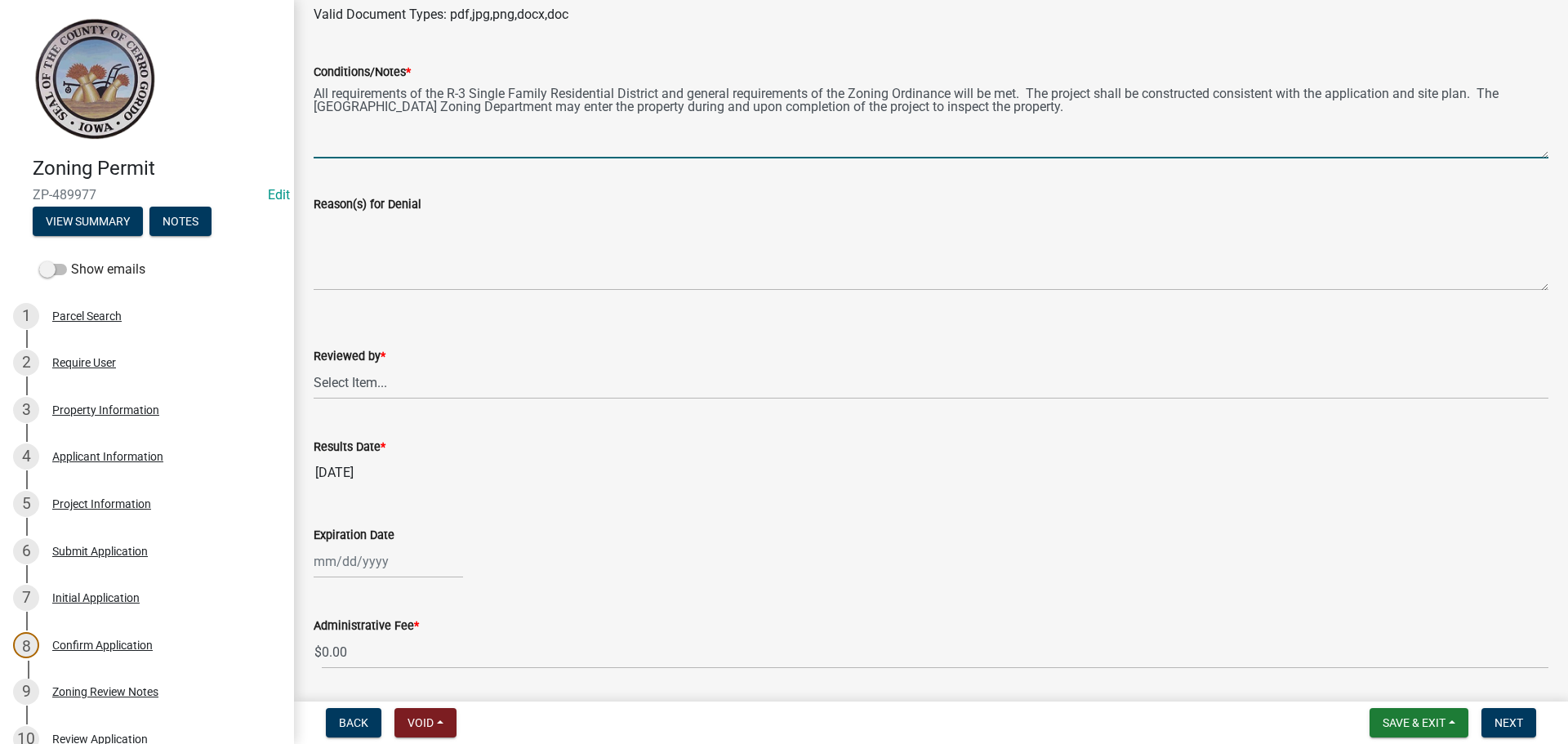
type textarea "All requirements of the R-3 Single Family Residential District and general requ…"
click at [350, 381] on select "Select Item... [PERSON_NAME]" at bounding box center [931, 382] width 1235 height 33
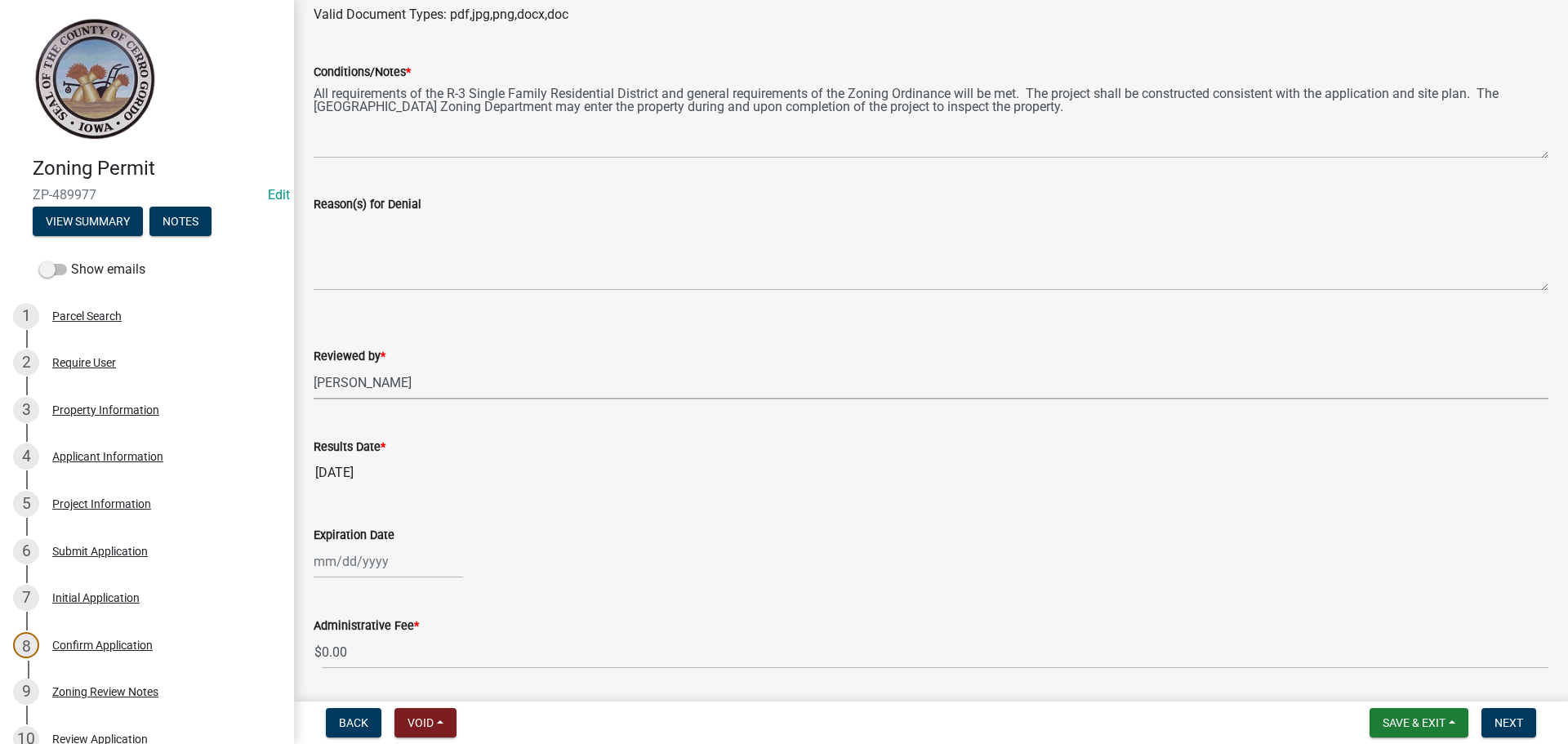
click at [313, 366] on select "Select Item... [PERSON_NAME]" at bounding box center [931, 382] width 1235 height 33
select select "69fed02d-fe84-448a-ba5b-be224adec29d"
click at [359, 554] on div at bounding box center [387, 561] width 149 height 33
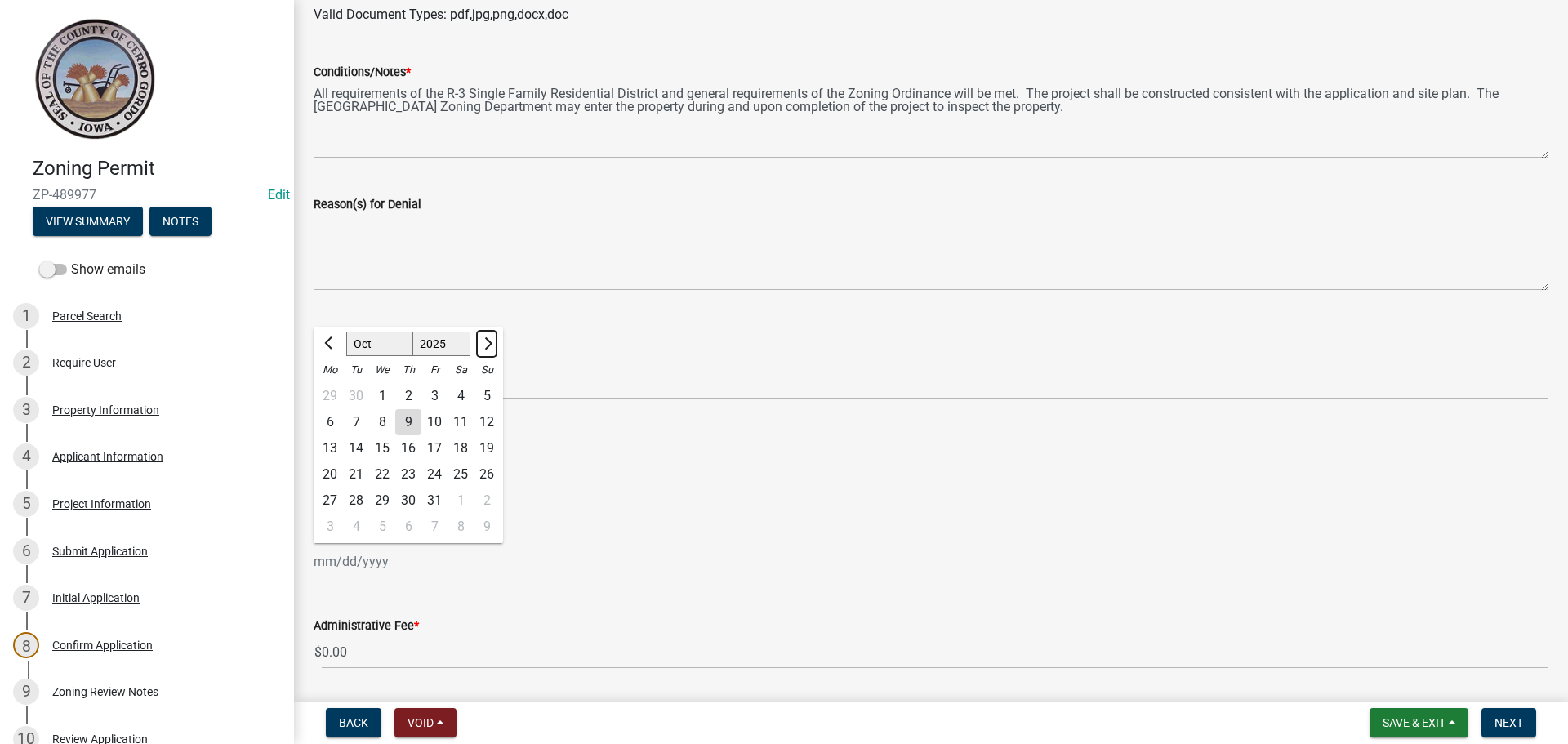
click at [491, 345] on button "Next month" at bounding box center [487, 343] width 20 height 26
select select "12"
click at [491, 345] on button "Next month" at bounding box center [487, 343] width 20 height 26
select select "2026"
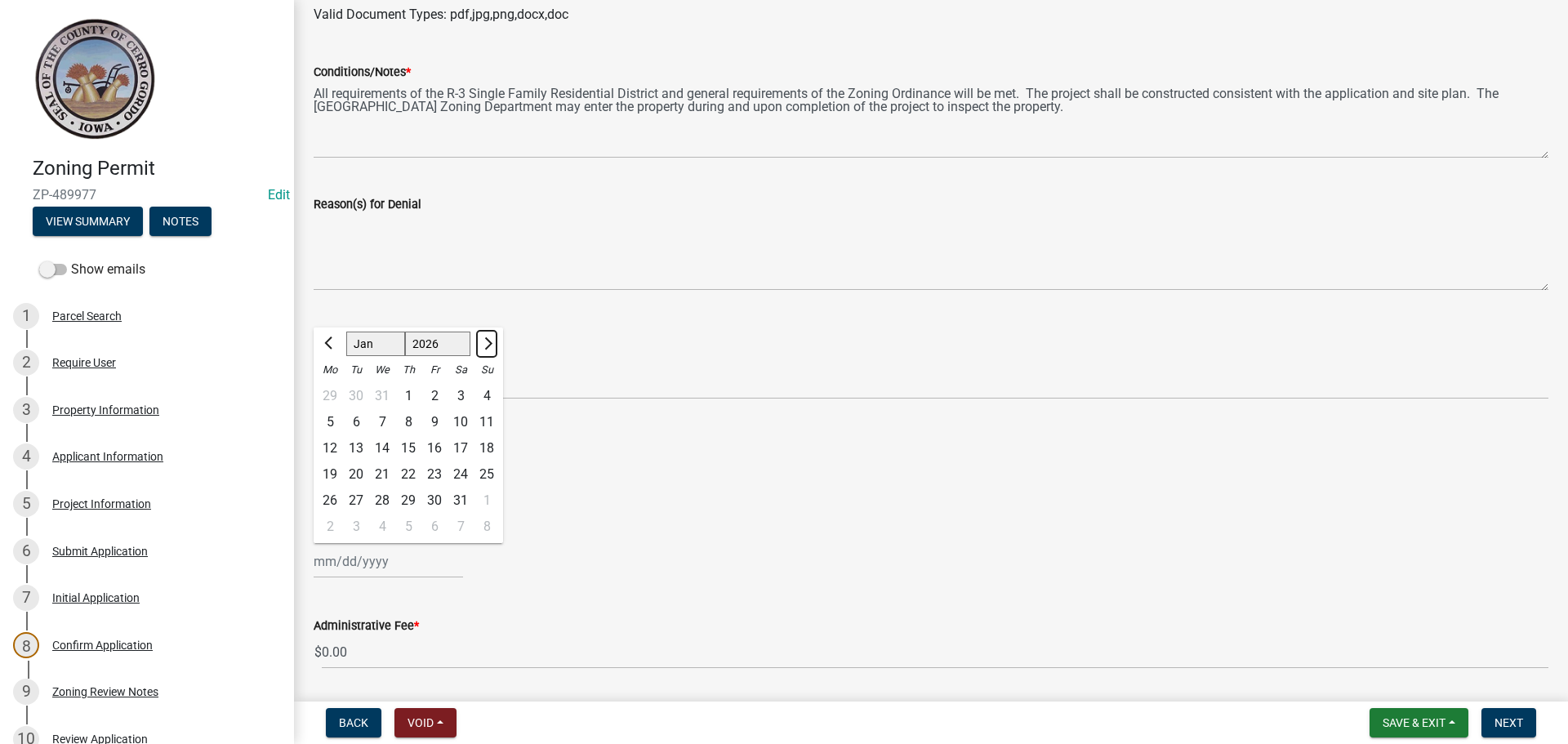
click at [491, 345] on button "Next month" at bounding box center [487, 343] width 20 height 26
select select "2"
click at [491, 345] on div at bounding box center [486, 343] width 32 height 26
click at [438, 422] on div "6" at bounding box center [434, 421] width 26 height 26
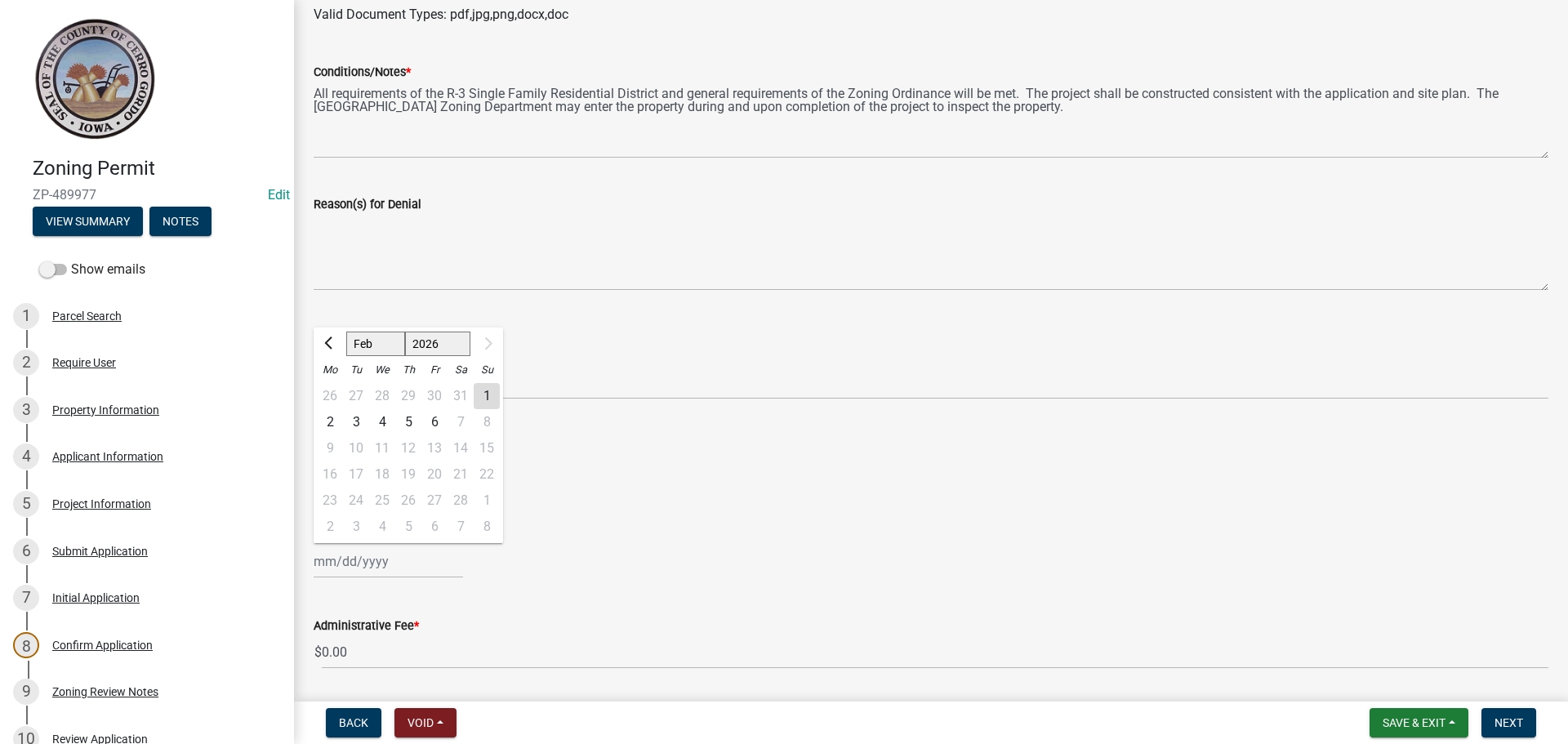
type input "[DATE]"
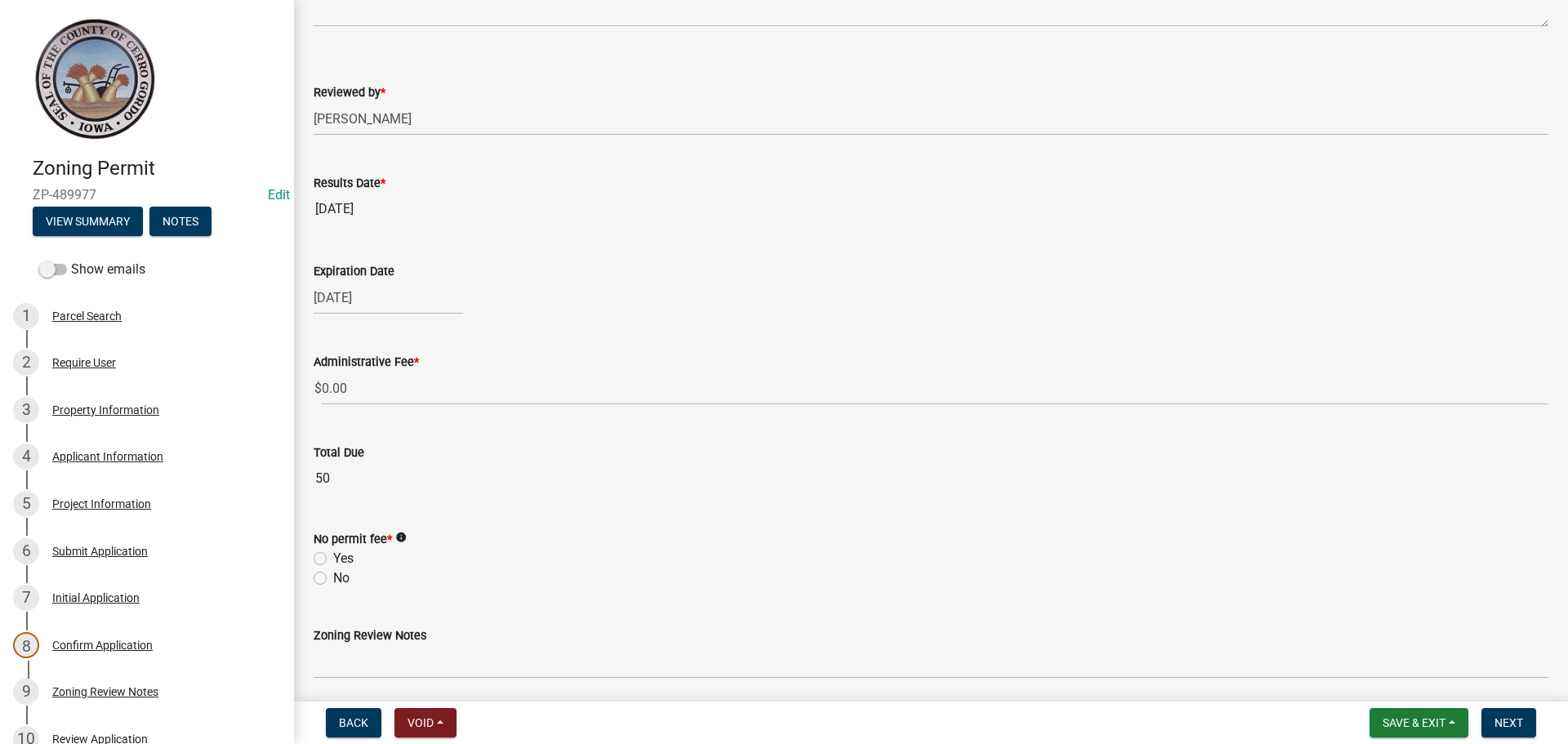
scroll to position [607, 0]
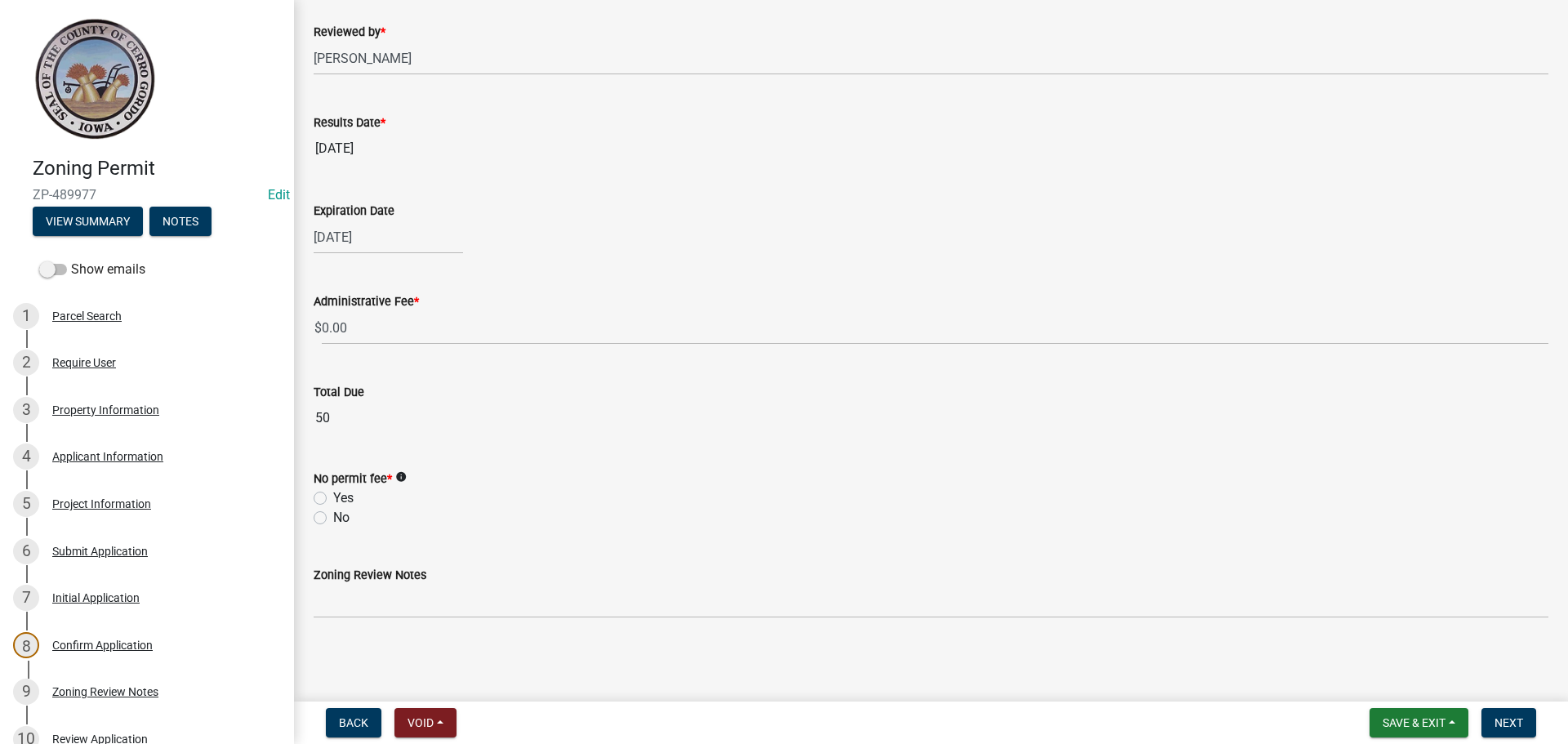
click at [334, 516] on label "No" at bounding box center [342, 518] width 17 height 20
click at [334, 516] on input "No" at bounding box center [339, 513] width 11 height 11
radio input "true"
click at [1517, 722] on span "Next" at bounding box center [1508, 722] width 28 height 13
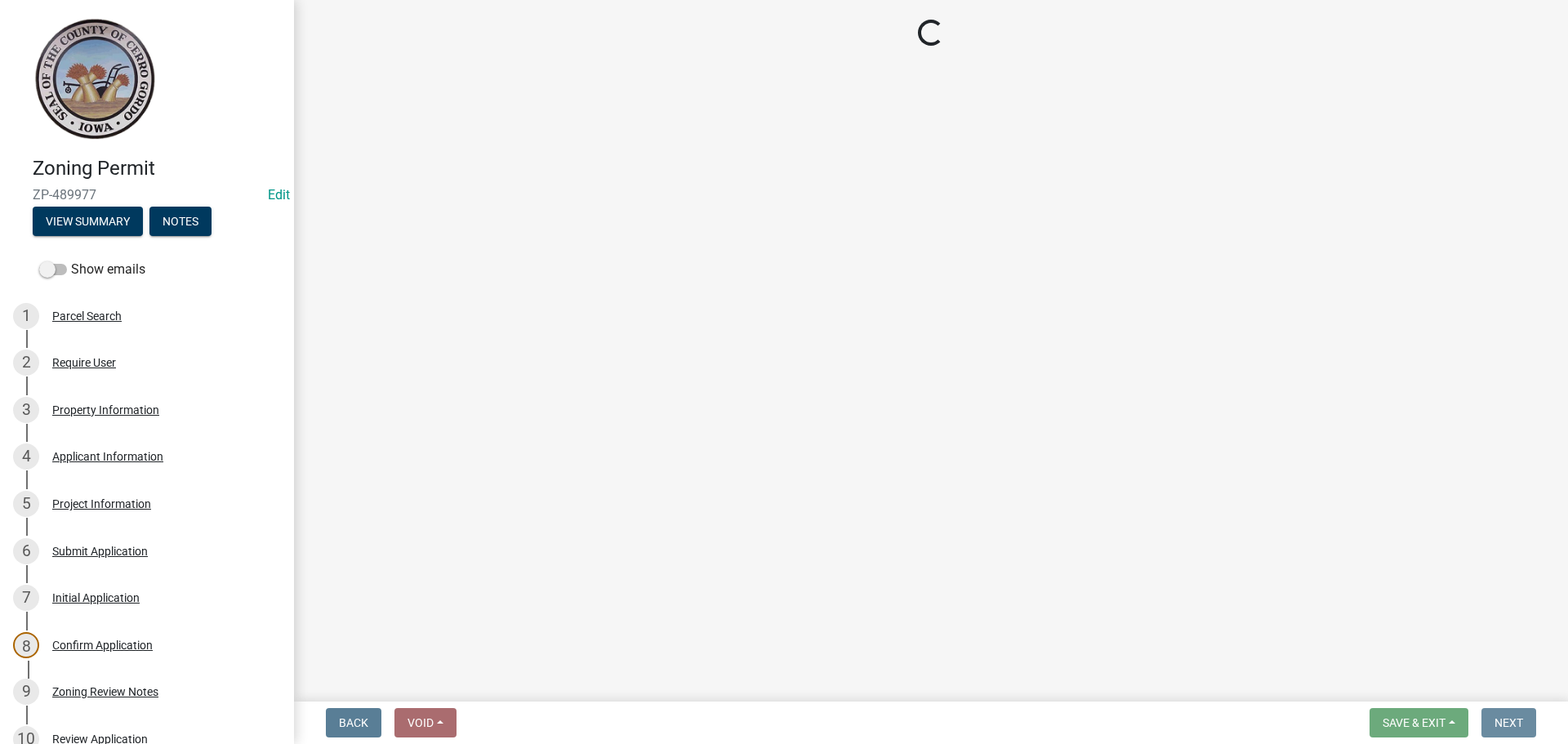
scroll to position [0, 0]
select select "3: 3"
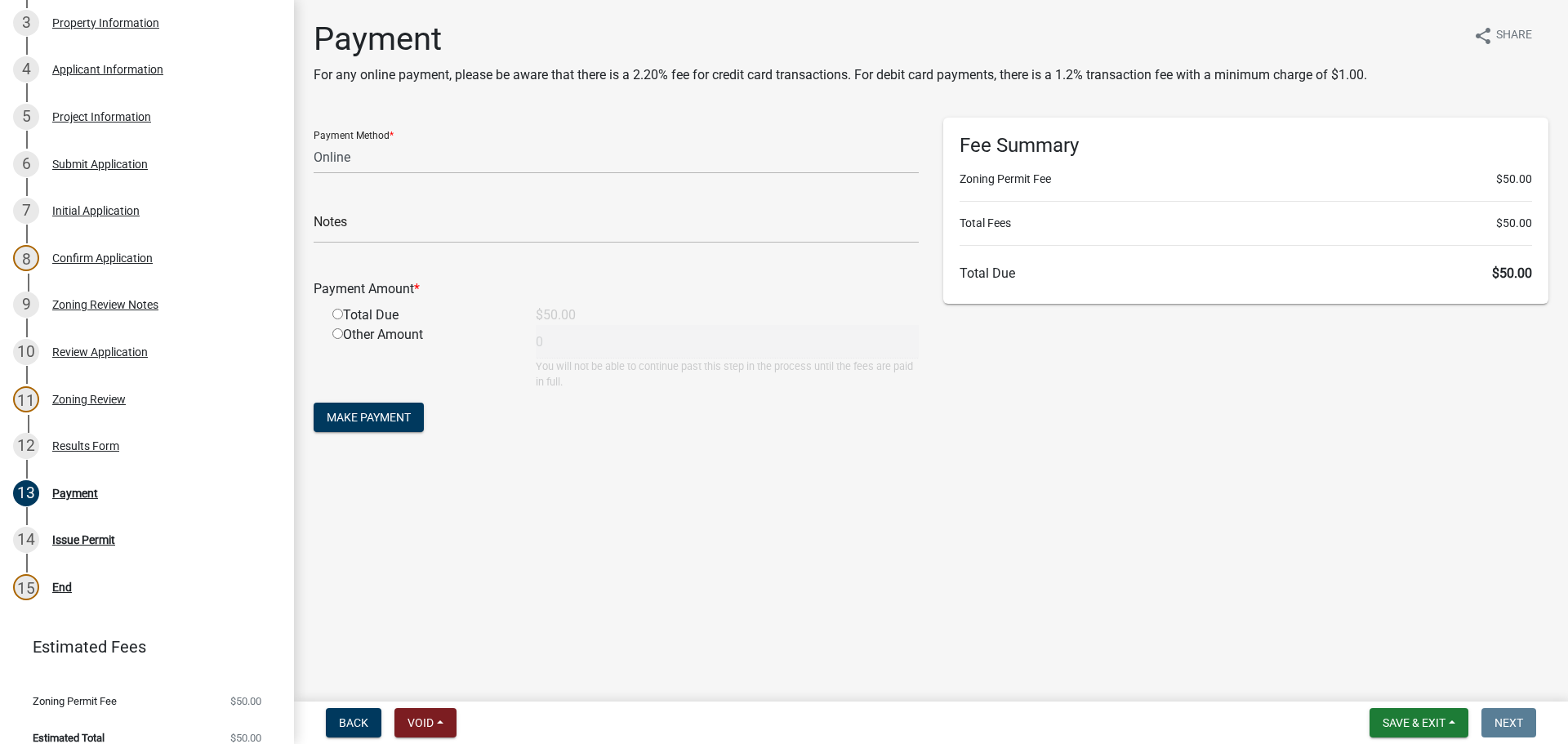
scroll to position [406, 0]
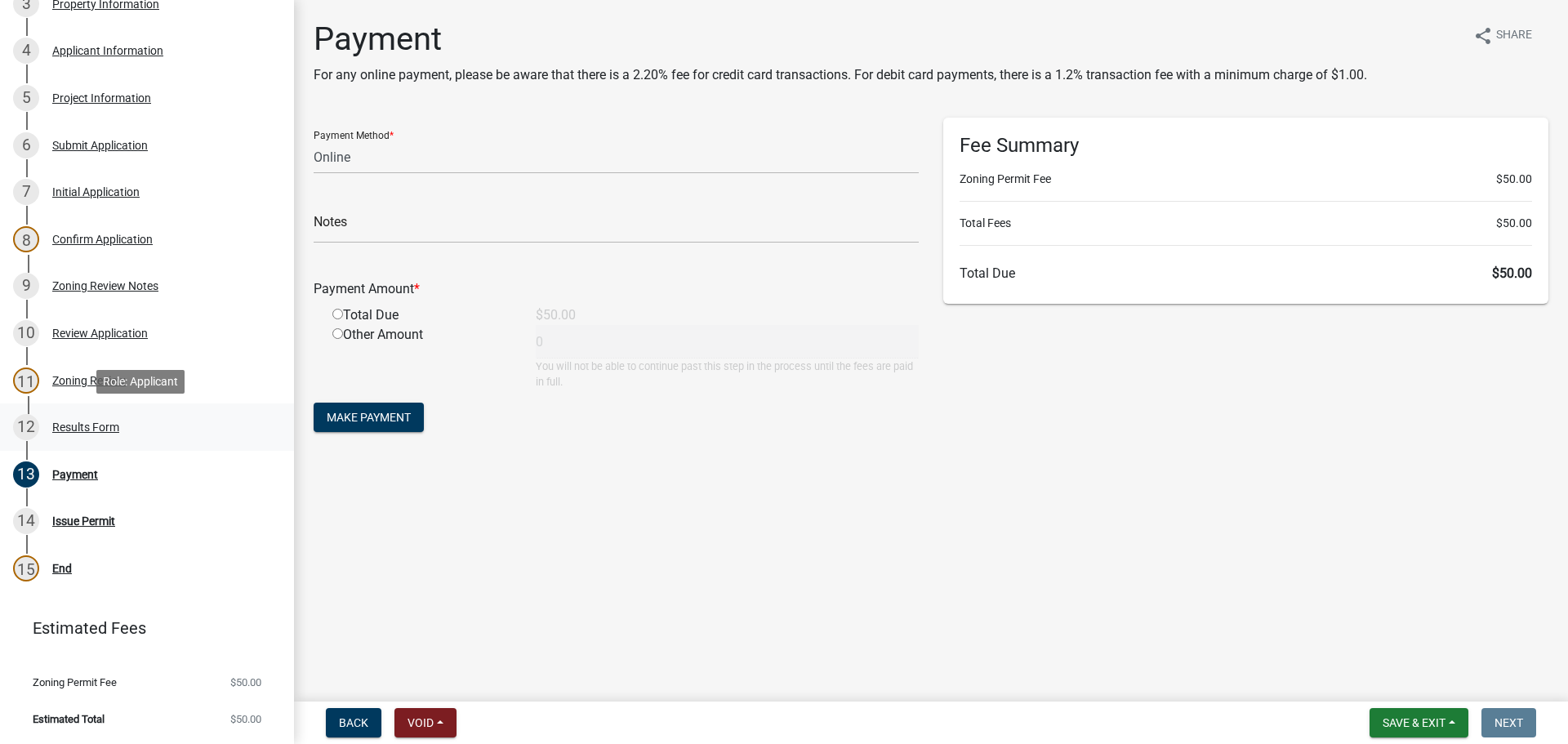
click at [106, 427] on div "Results Form" at bounding box center [86, 427] width 67 height 12
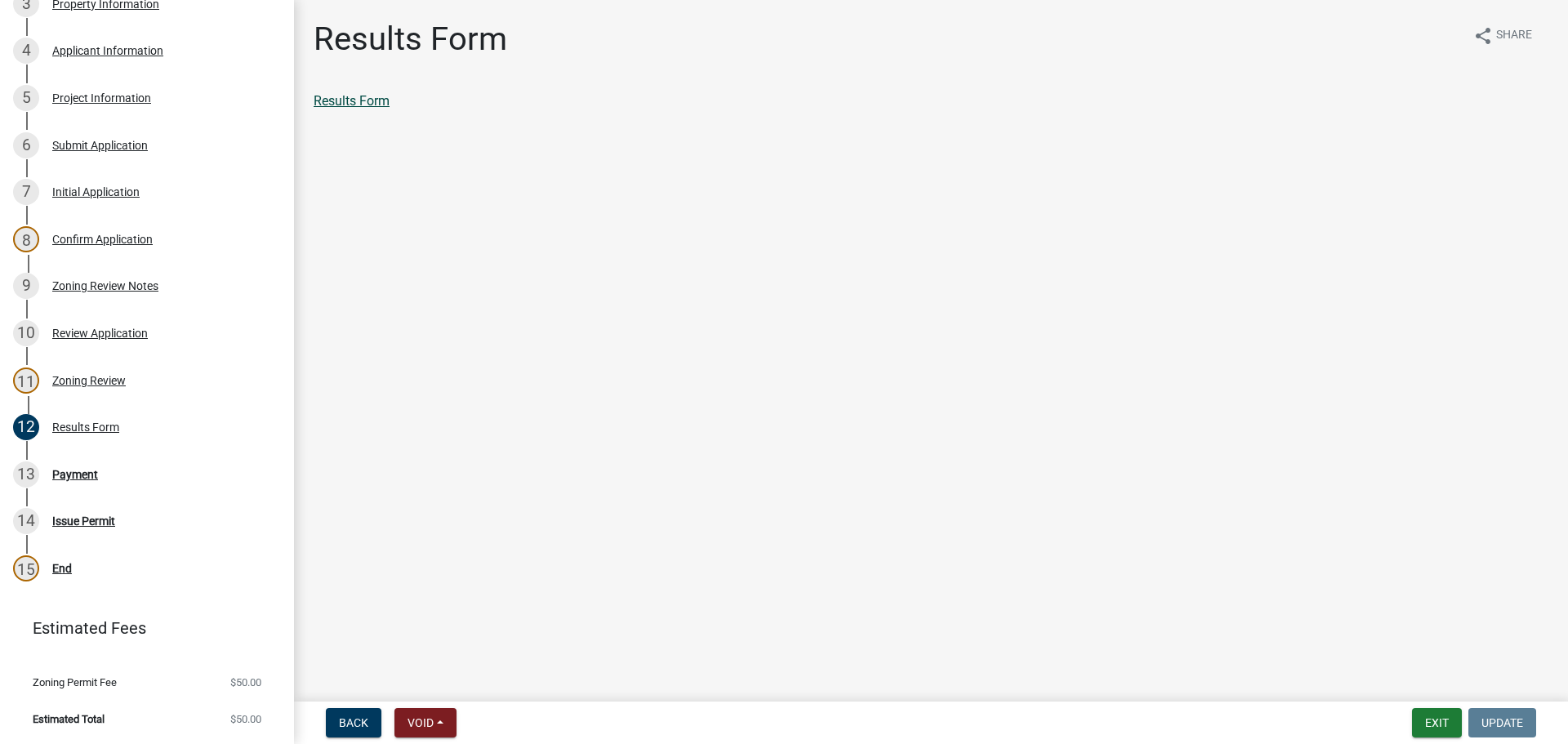
click at [369, 99] on link "Results Form" at bounding box center [351, 100] width 76 height 16
click at [73, 478] on div "Payment" at bounding box center [75, 475] width 46 height 12
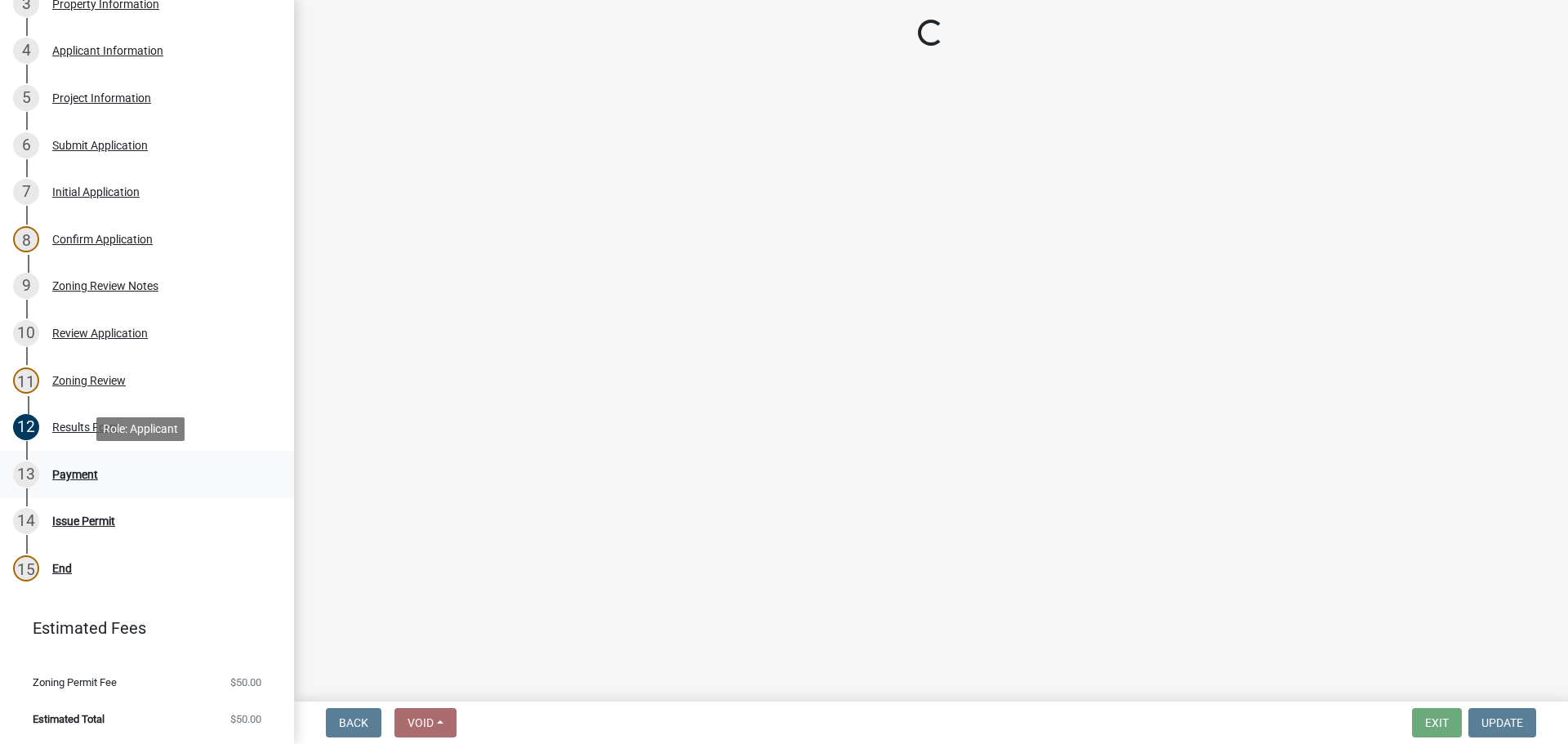
select select "3: 3"
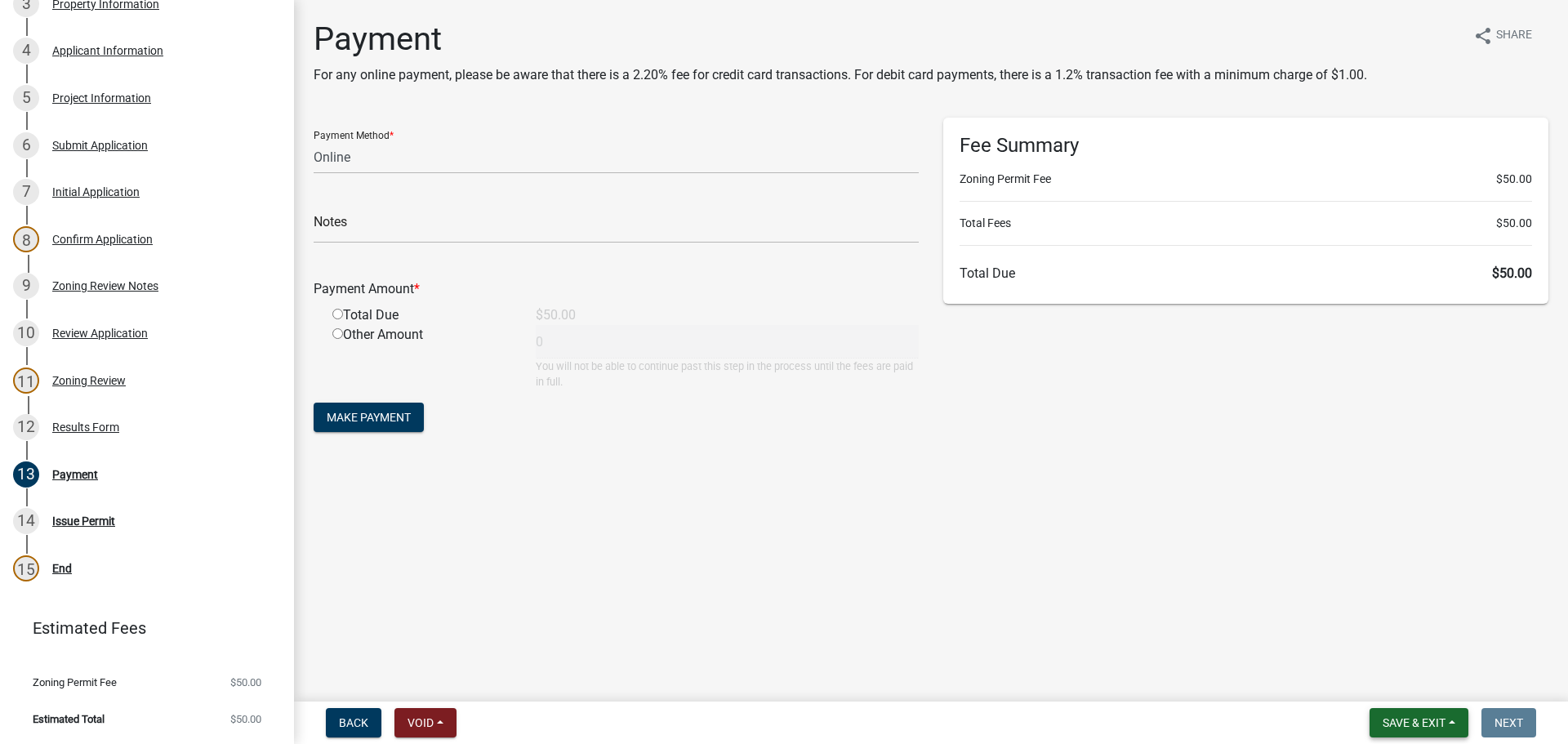
click at [1402, 724] on span "Save & Exit" at bounding box center [1414, 722] width 62 height 13
click at [1398, 677] on button "Save & Exit" at bounding box center [1403, 680] width 131 height 39
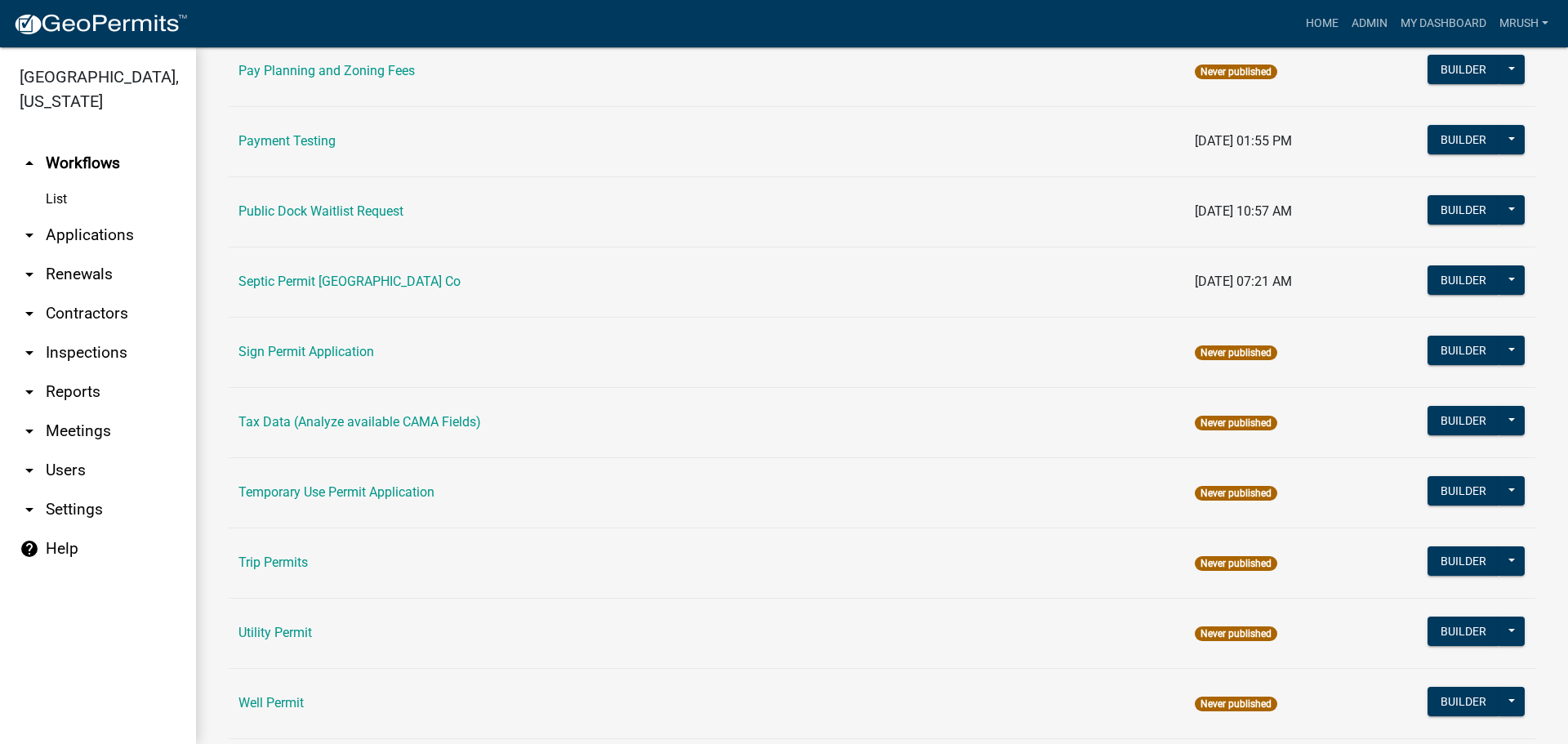
scroll to position [778, 0]
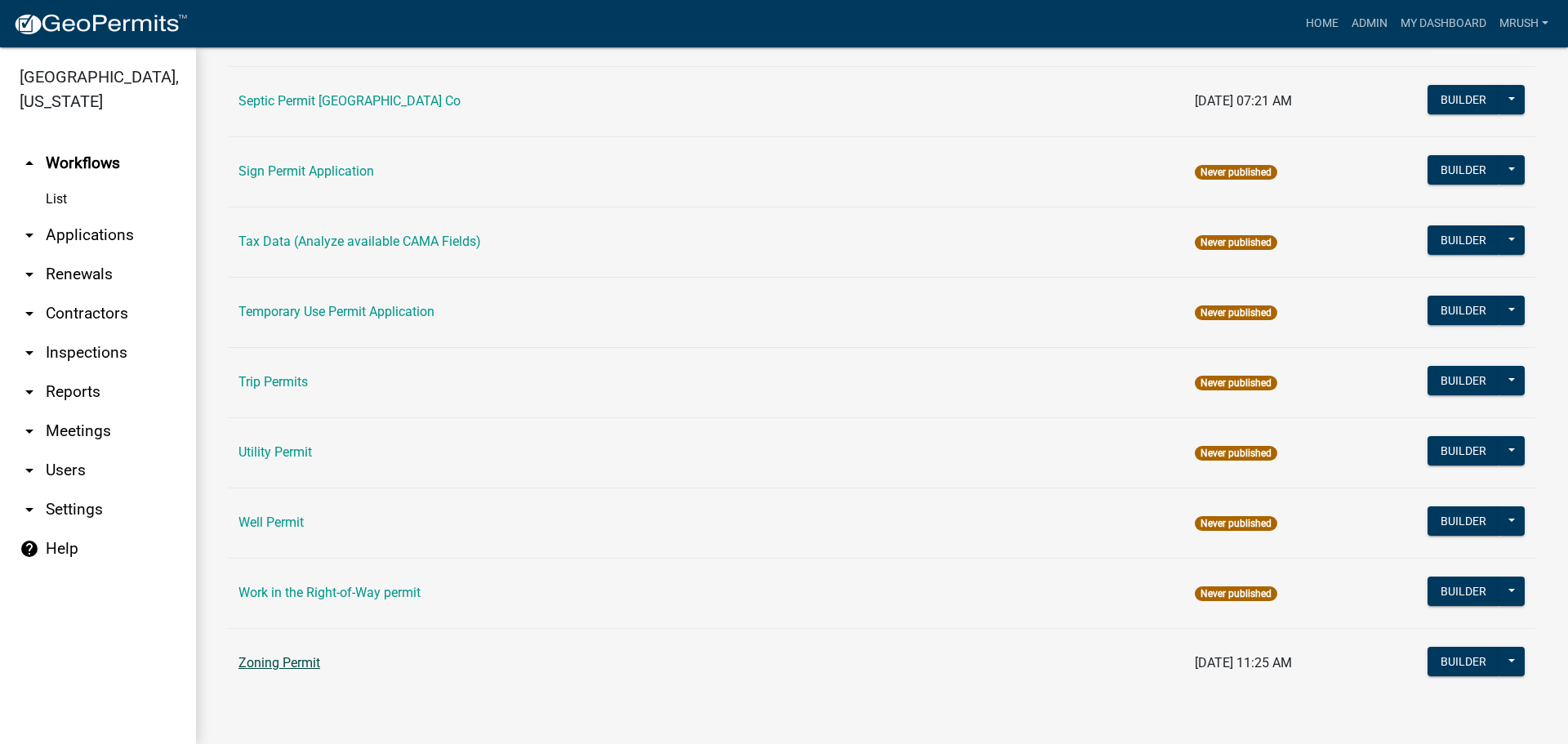
click at [280, 659] on link "Zoning Permit" at bounding box center [279, 662] width 82 height 16
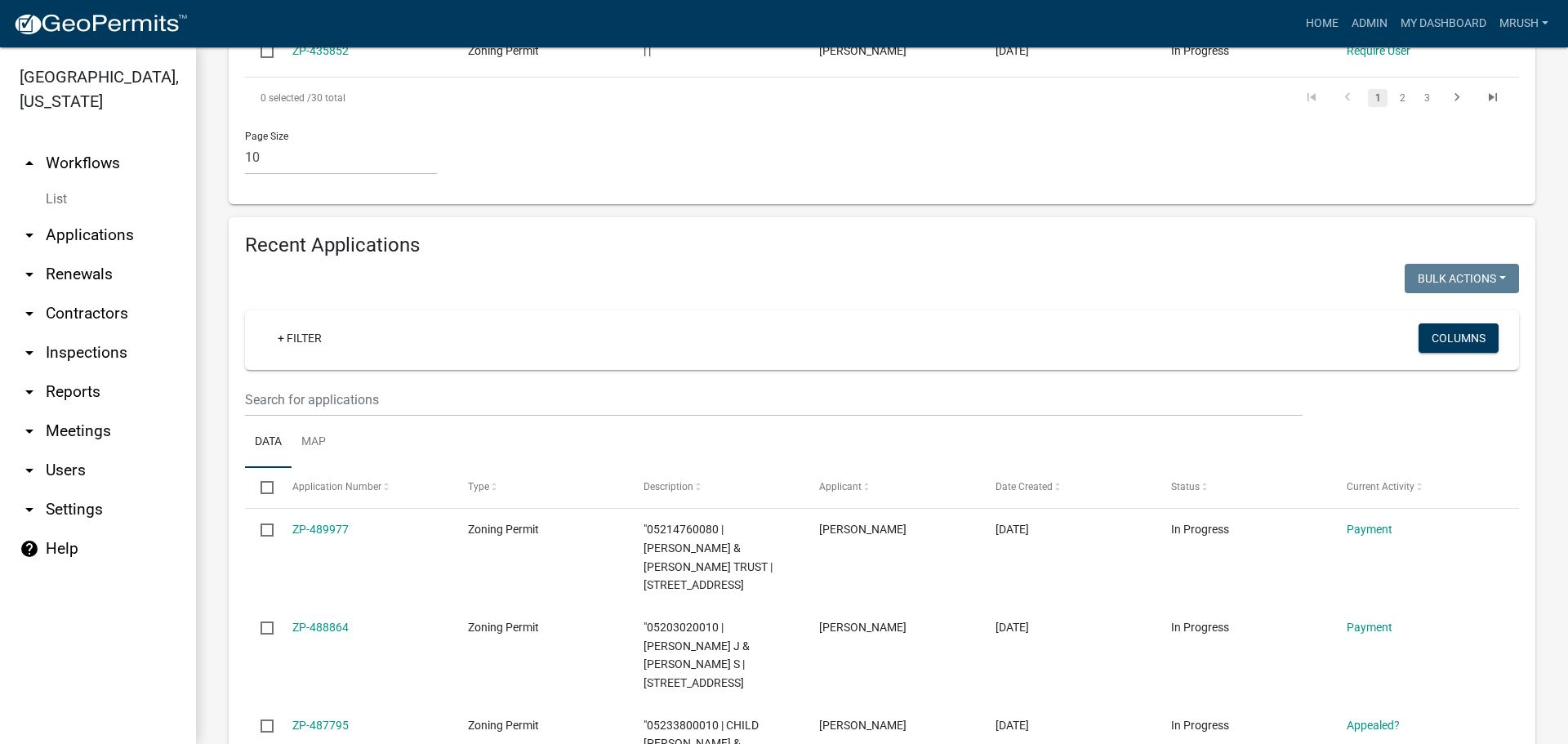
scroll to position [1442, 0]
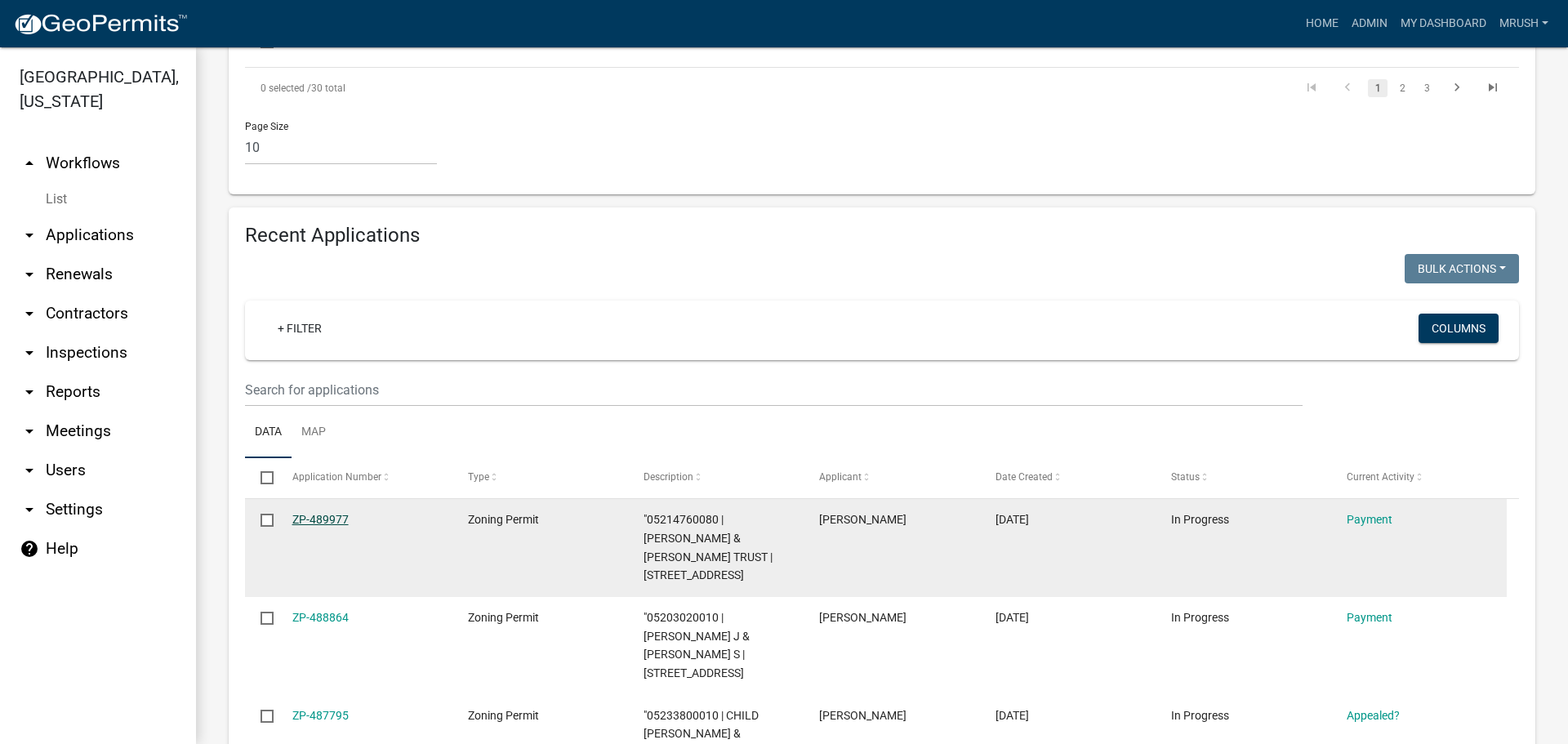
click at [325, 513] on link "ZP-489977" at bounding box center [321, 519] width 57 height 13
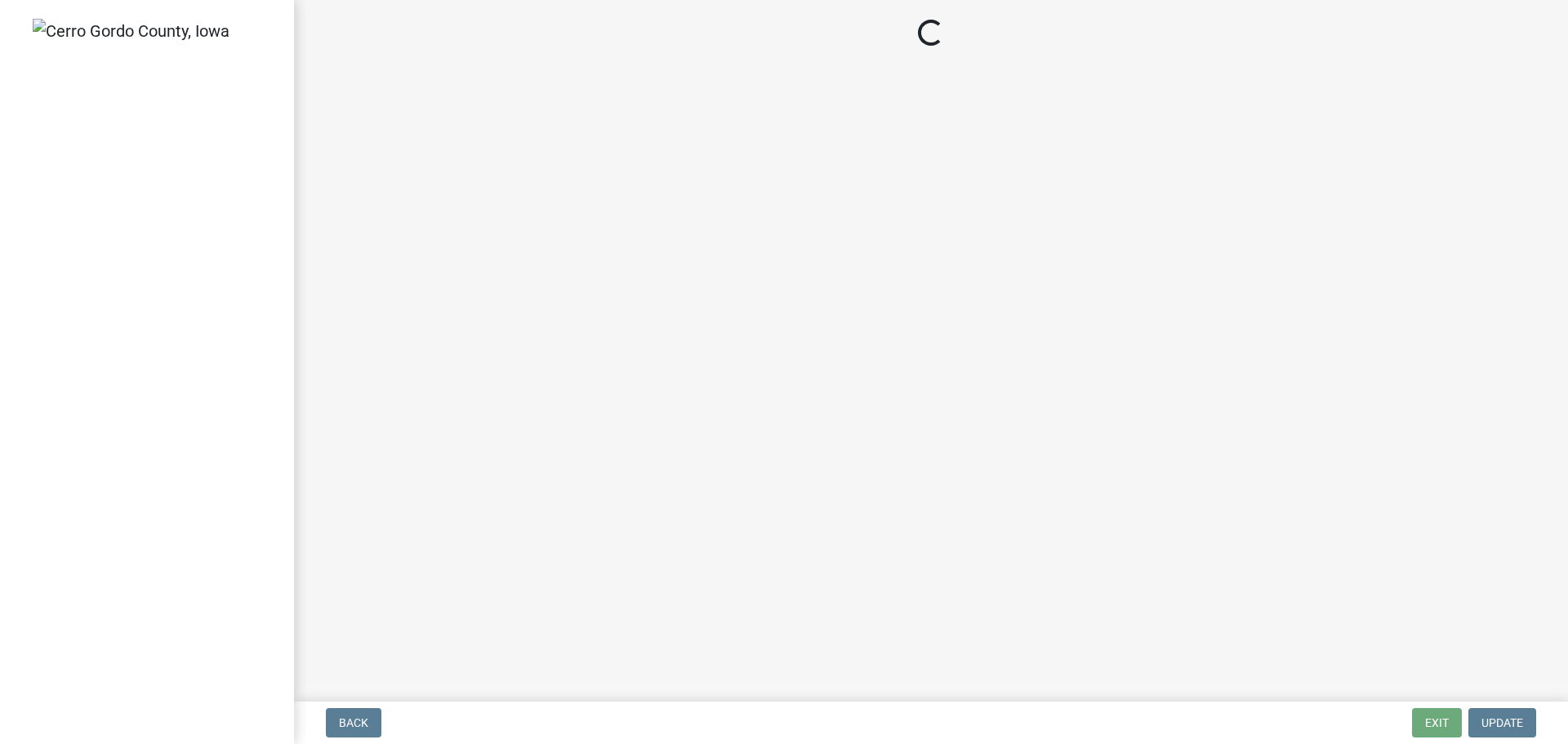
select select "3: 3"
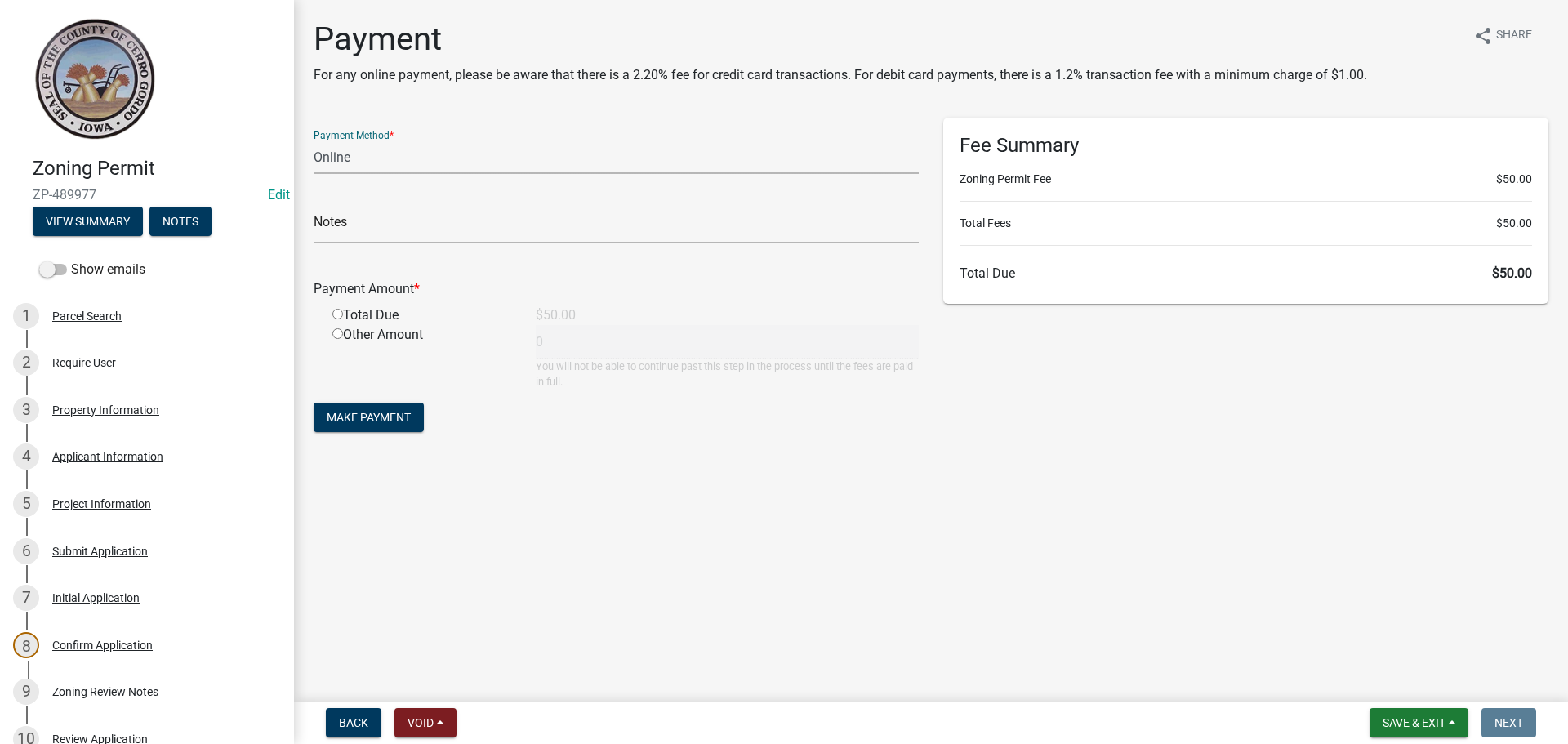
click at [324, 159] on select "Credit Card POS Check Cash Online" at bounding box center [616, 157] width 605 height 33
click at [313, 140] on select "Credit Card POS Check Cash Online" at bounding box center [616, 157] width 605 height 33
click at [337, 313] on input "radio" at bounding box center [338, 313] width 11 height 11
radio input "true"
type input "50"
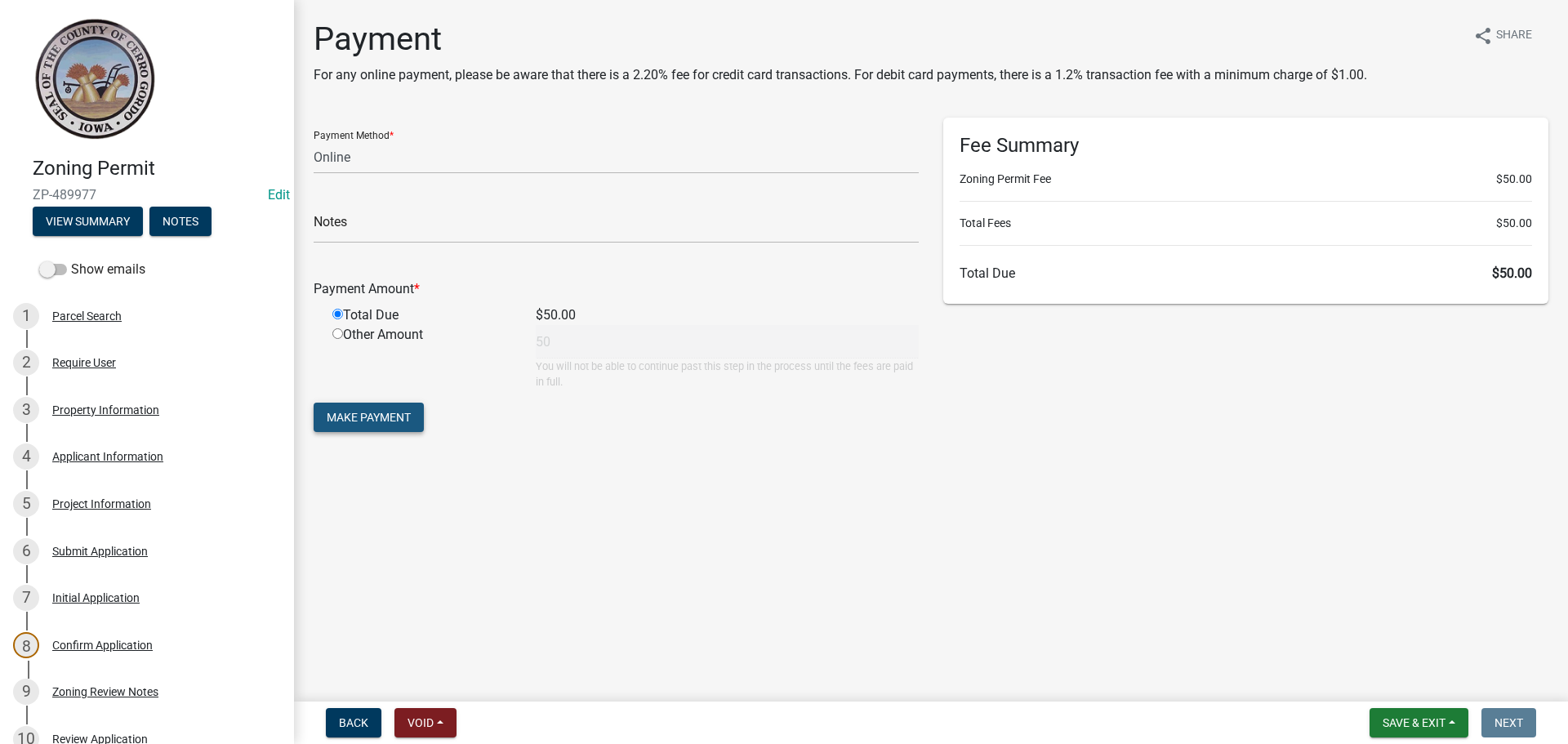
click at [360, 418] on span "Make Payment" at bounding box center [369, 416] width 84 height 13
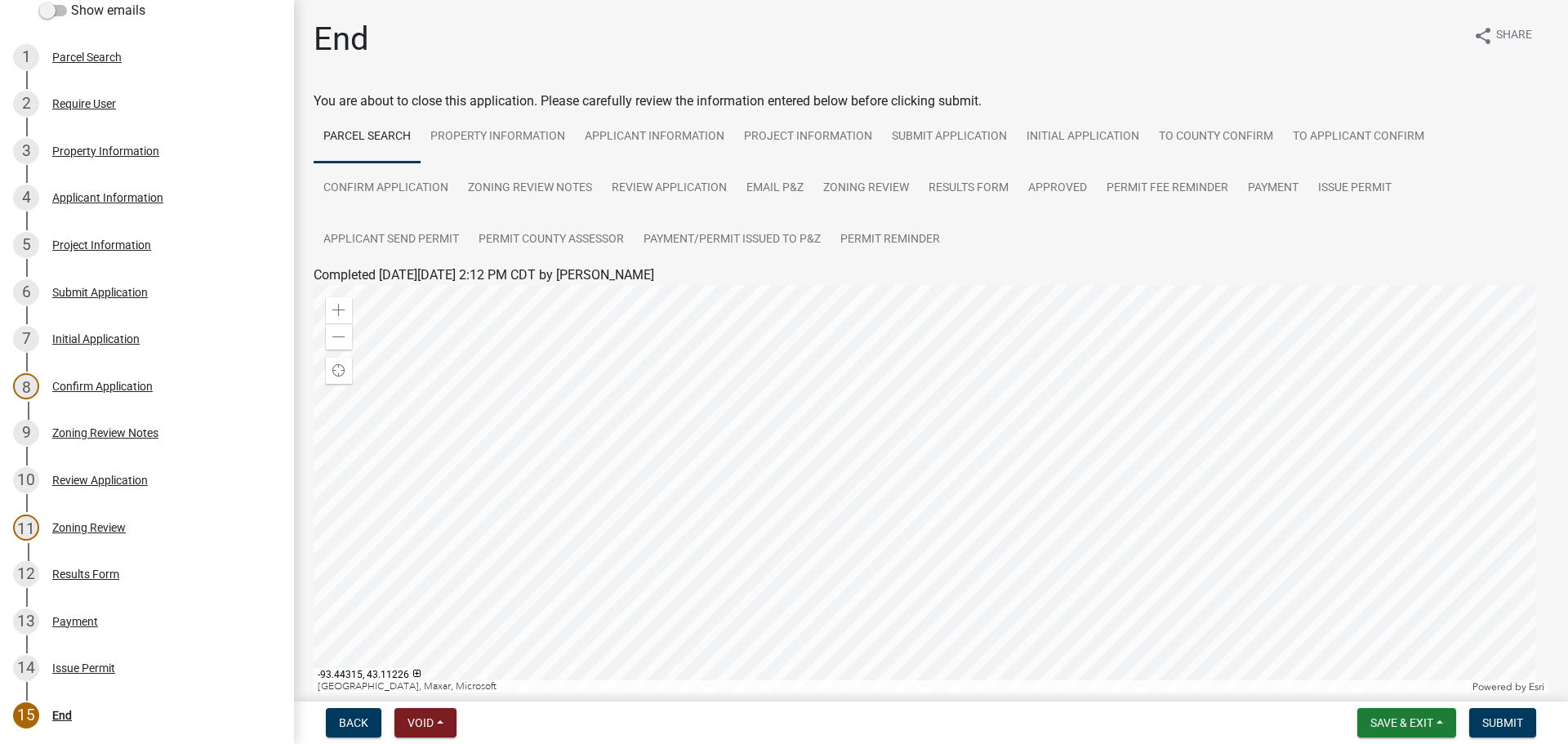
scroll to position [280, 0]
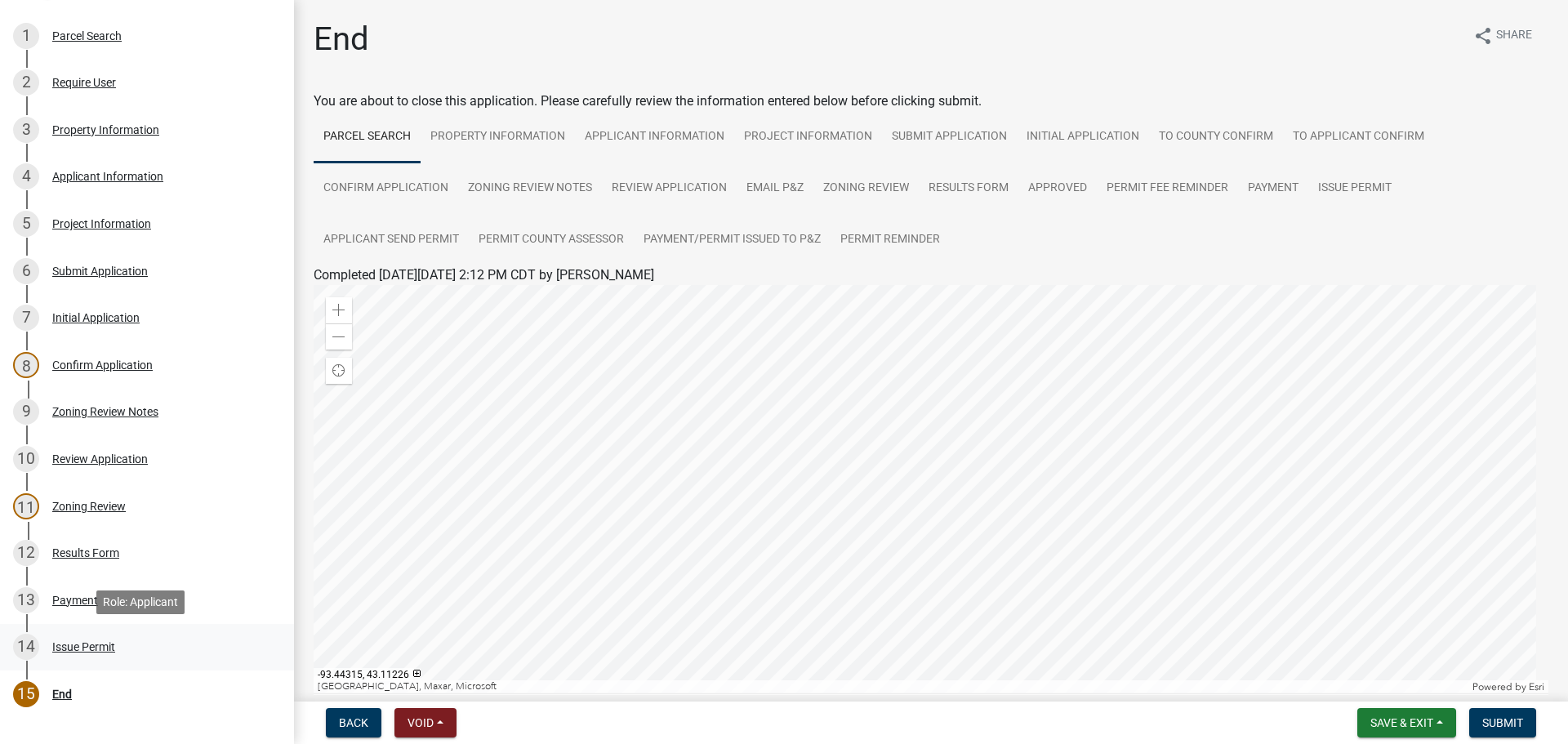
click at [76, 645] on div "Issue Permit" at bounding box center [84, 646] width 62 height 12
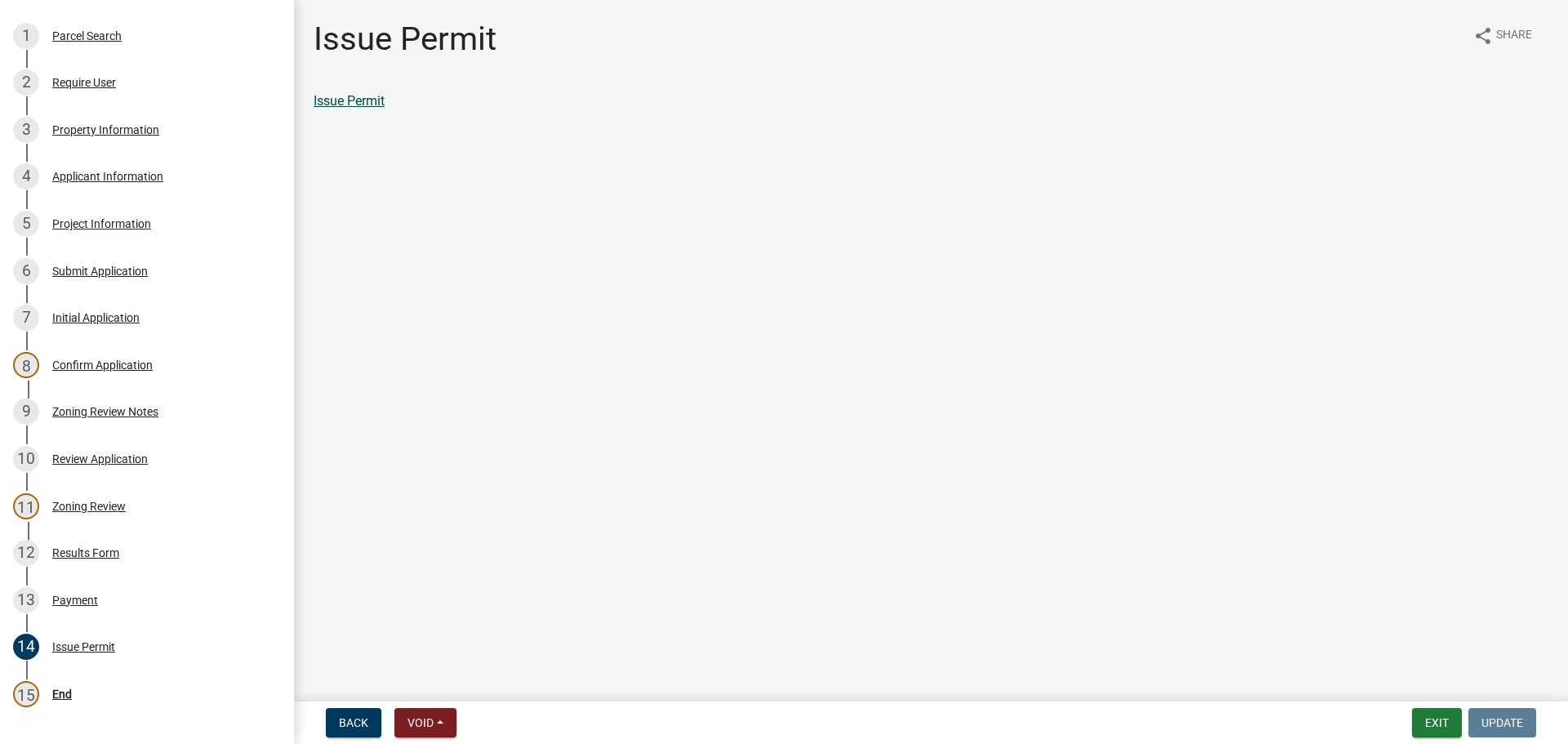
click at [369, 101] on link "Issue Permit" at bounding box center [348, 100] width 71 height 16
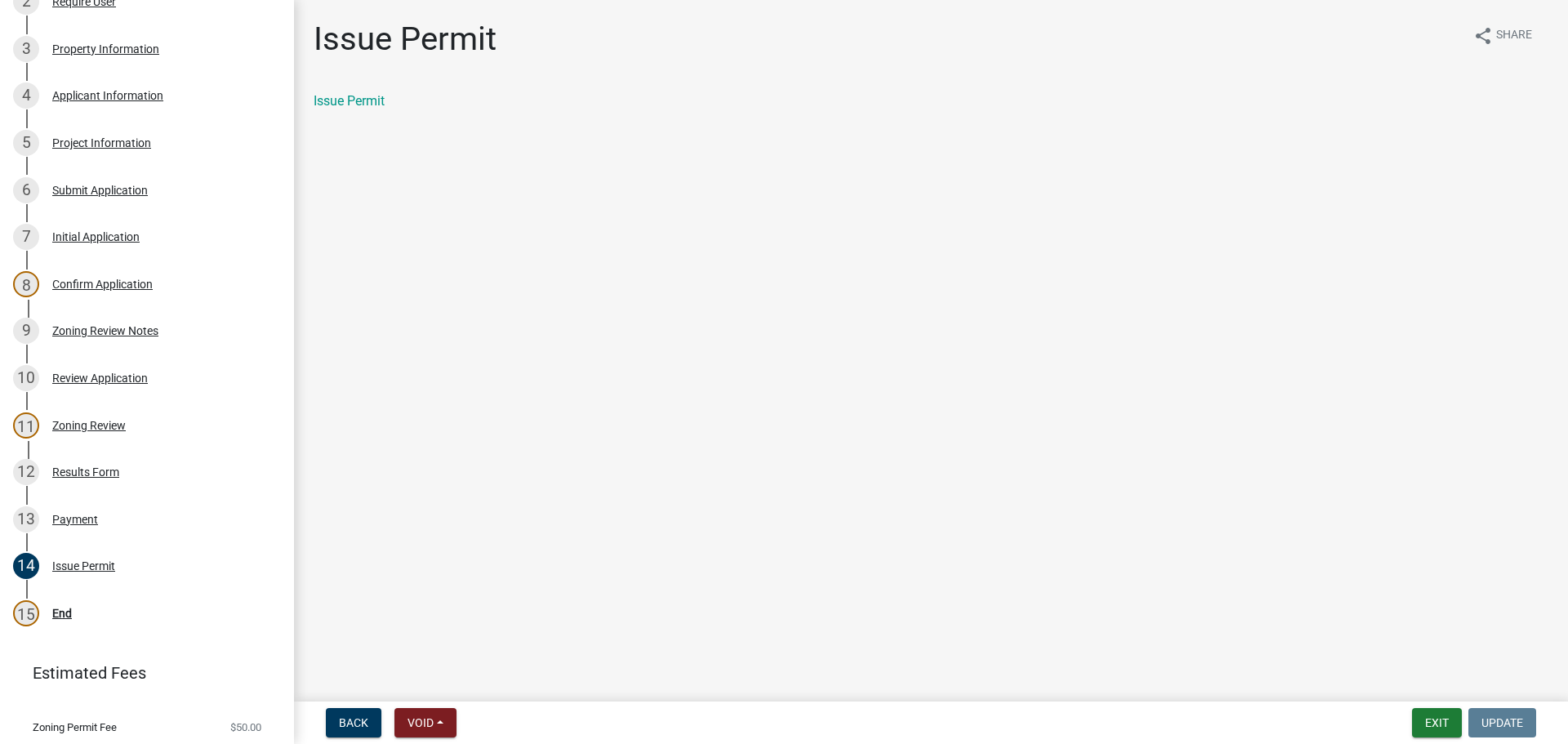
scroll to position [406, 0]
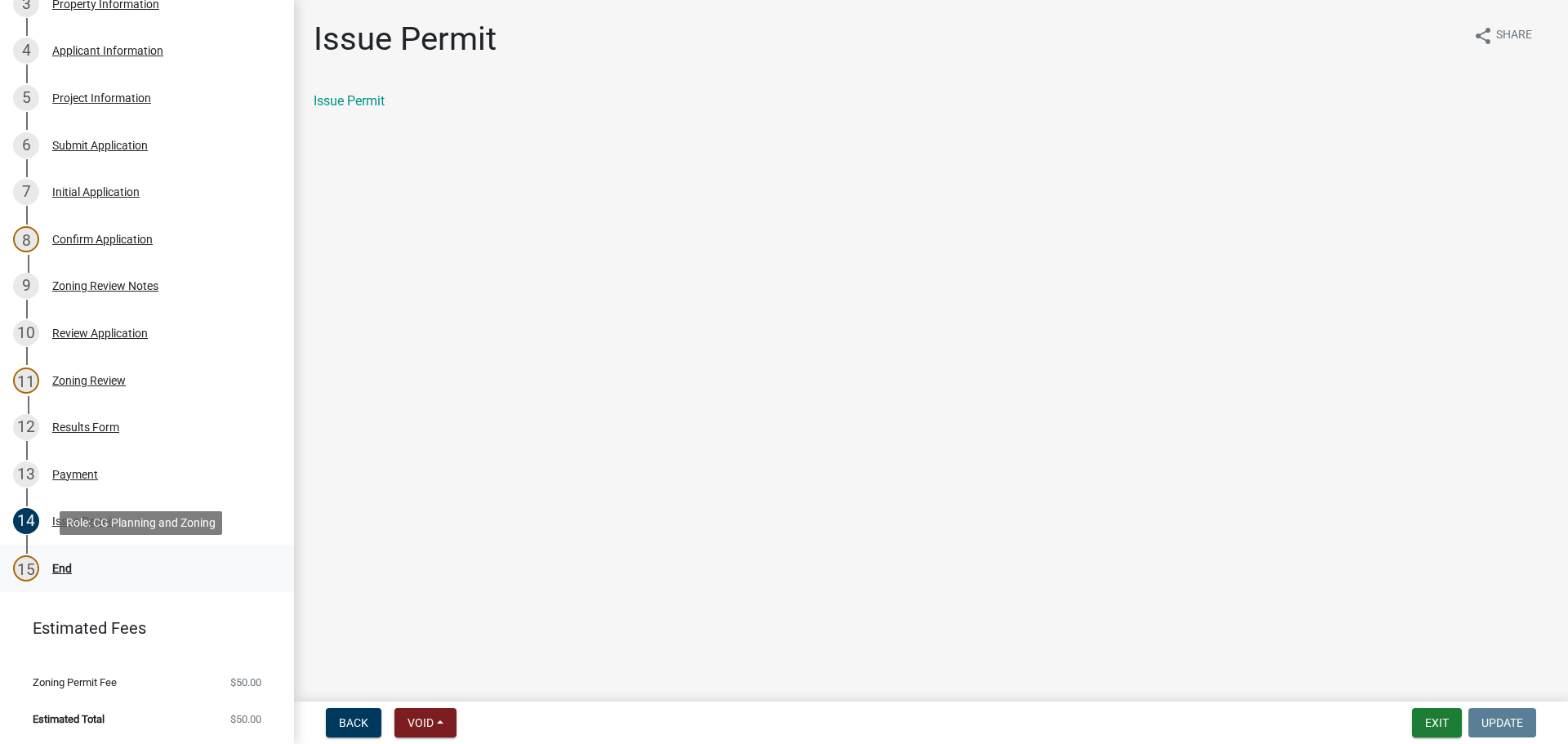
click at [61, 567] on div "End" at bounding box center [62, 568] width 20 height 12
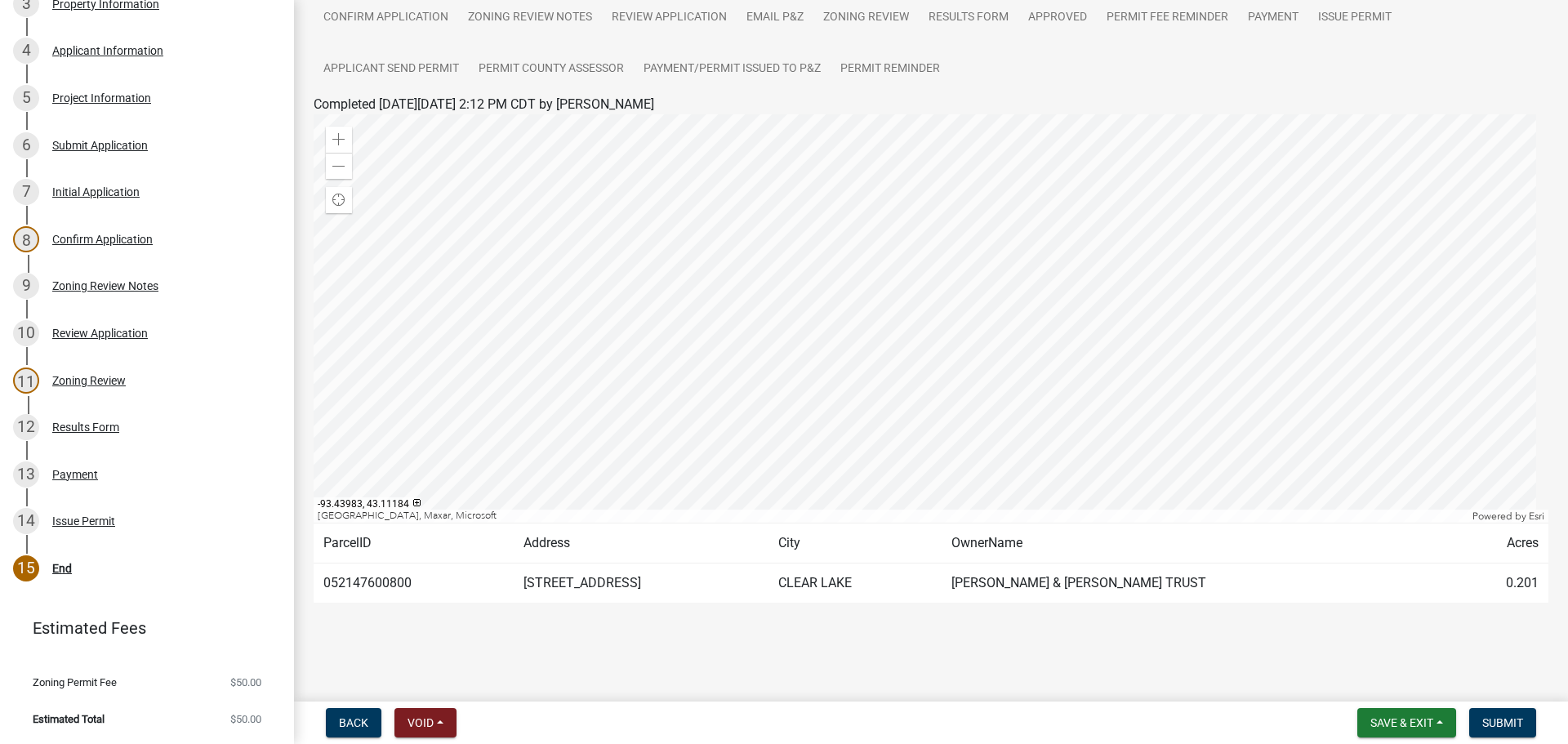
scroll to position [175, 0]
click at [1498, 721] on span "Submit" at bounding box center [1503, 722] width 41 height 13
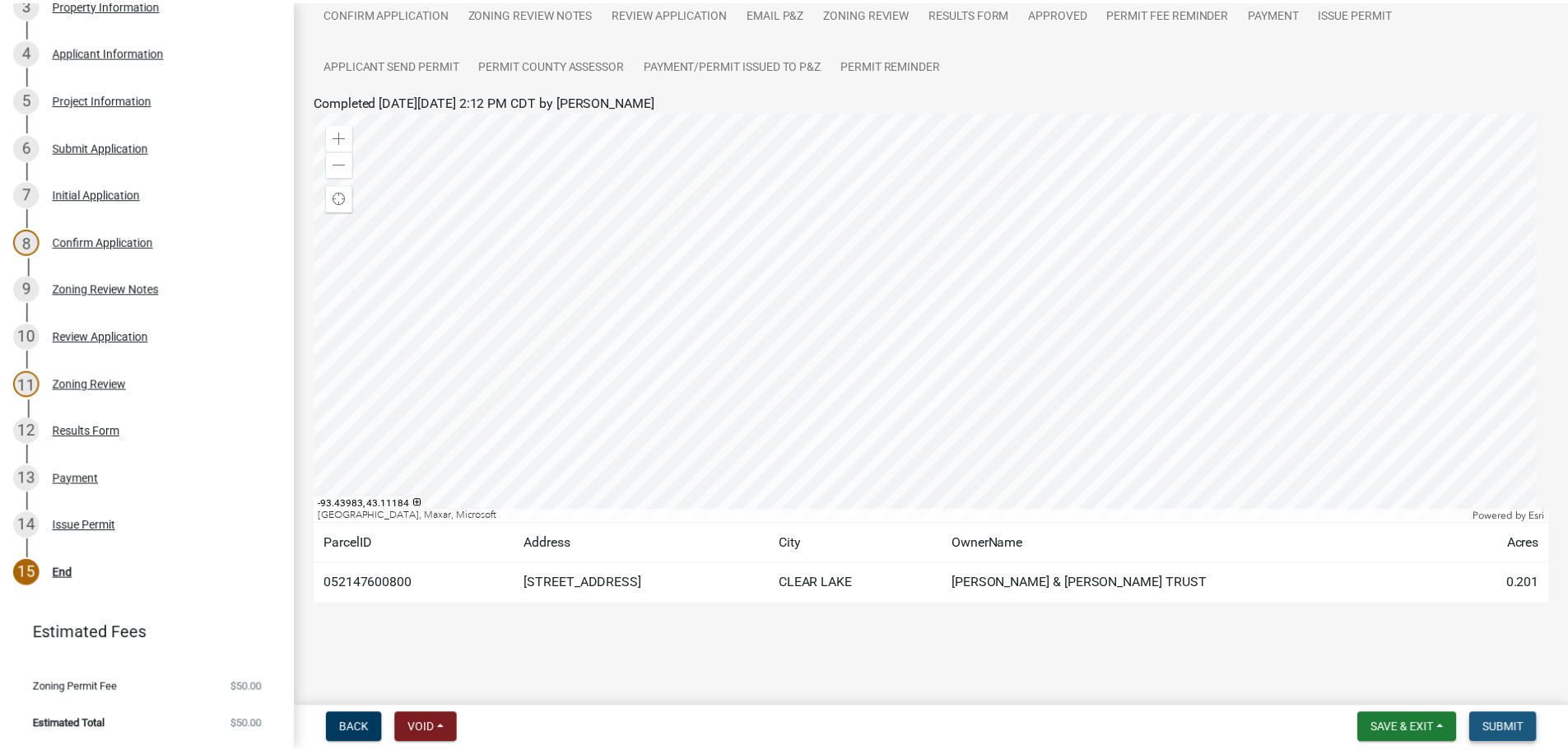
scroll to position [0, 0]
